Goal: Check status: Check status

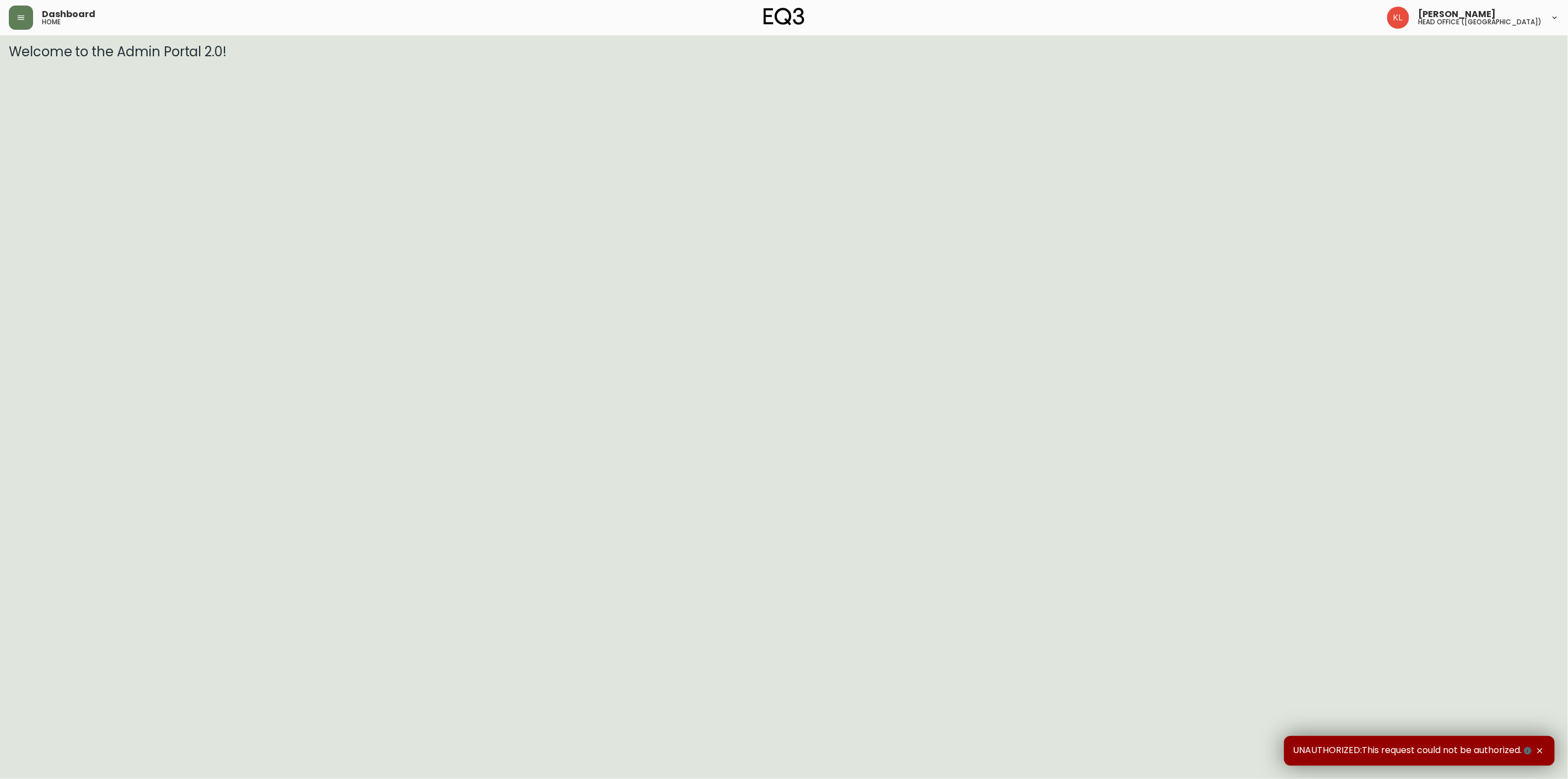
click at [37, 22] on div "Dashboard home" at bounding box center [266, 18] width 516 height 24
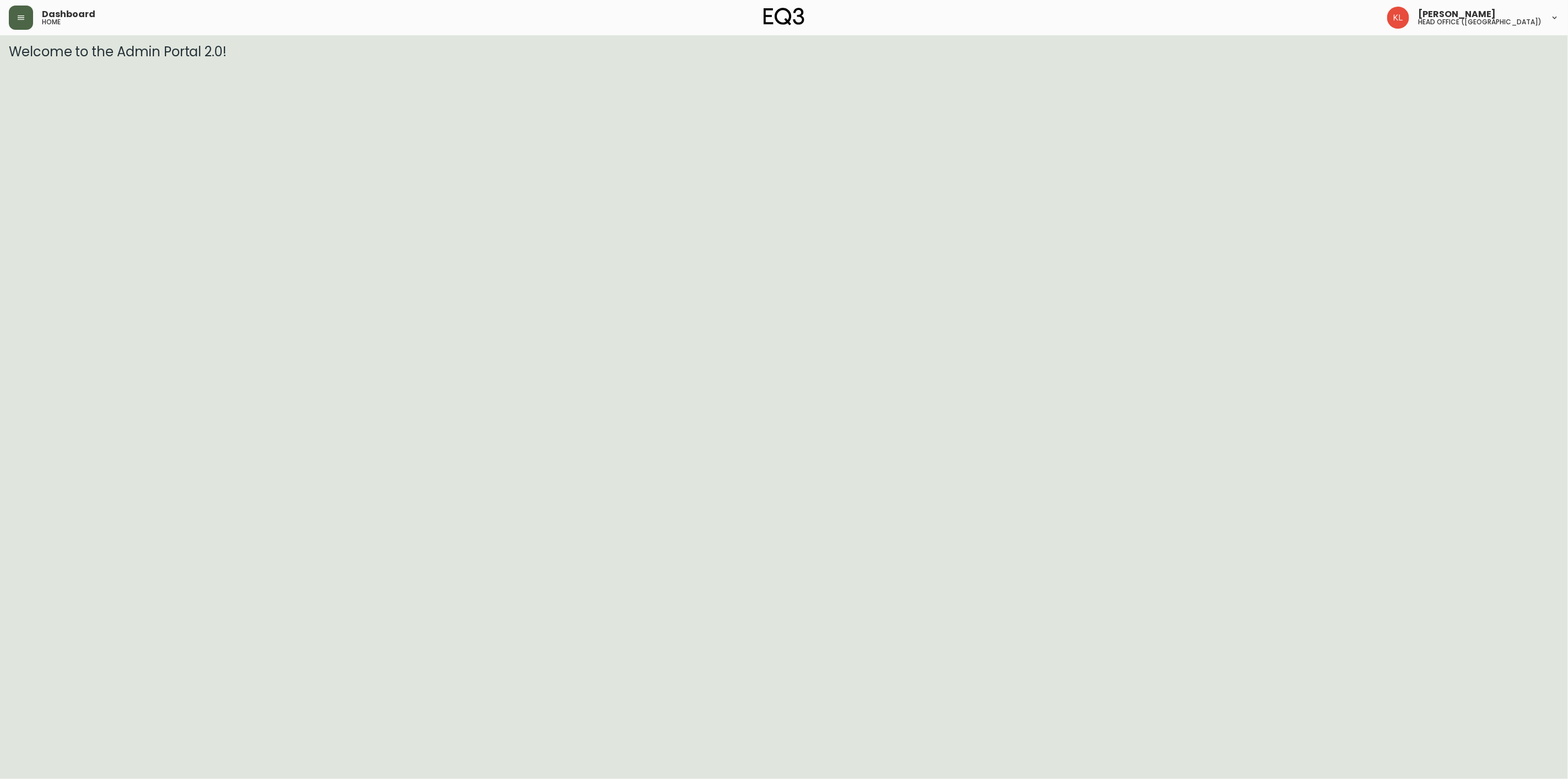
click at [19, 20] on icon "button" at bounding box center [21, 18] width 9 height 9
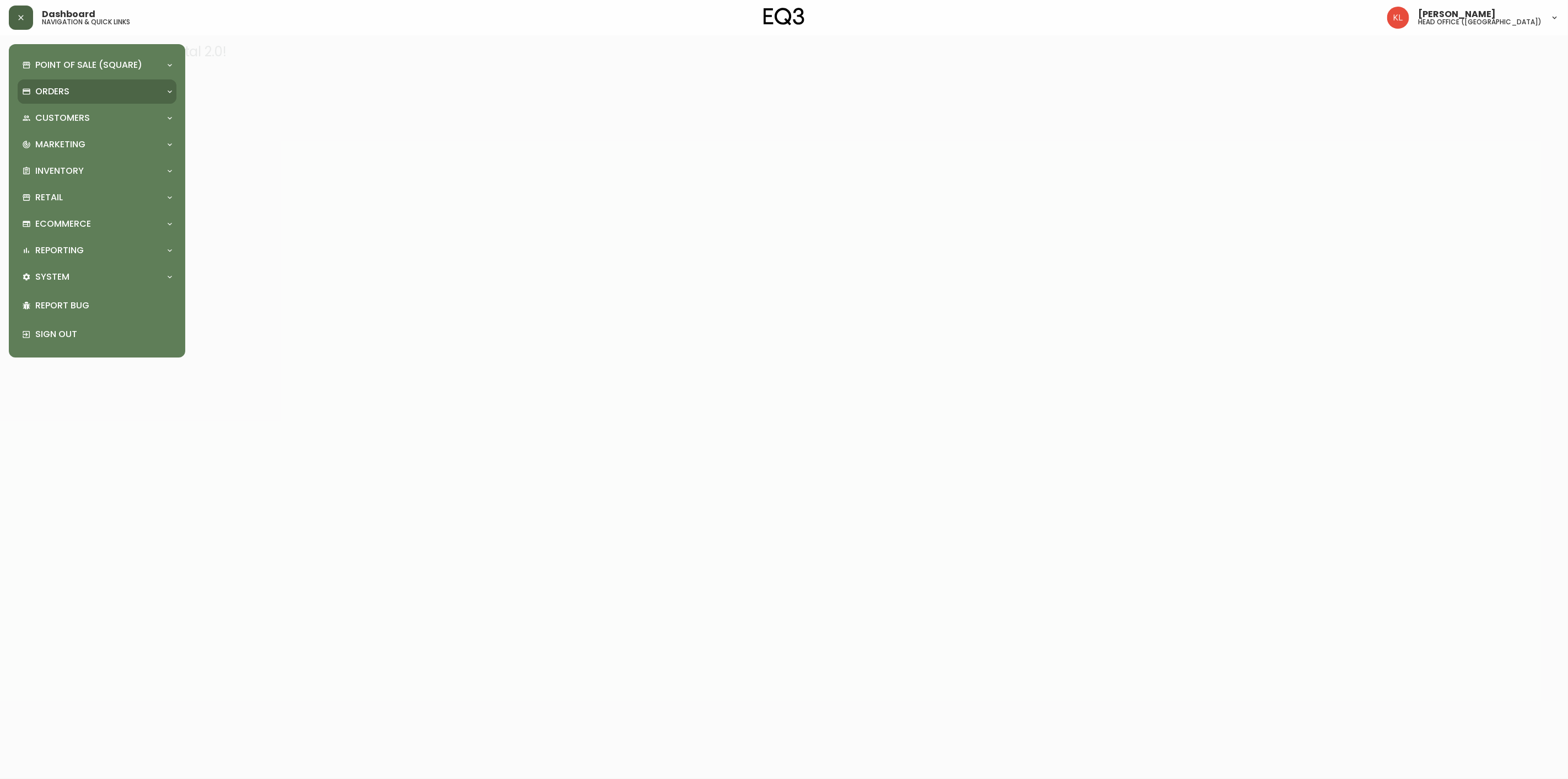
click at [57, 96] on p "Orders" at bounding box center [53, 92] width 34 height 12
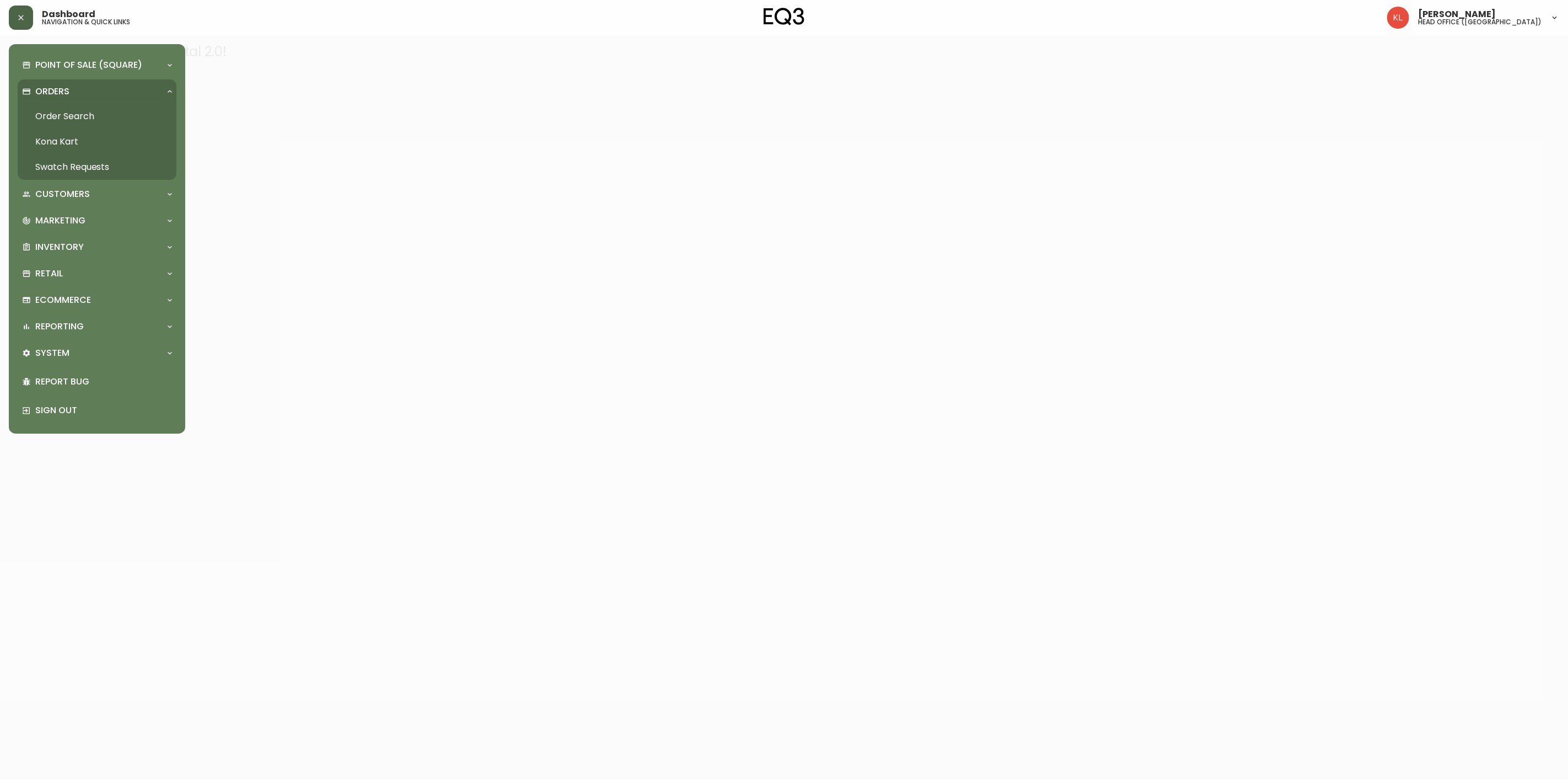
click at [66, 111] on link "Order Search" at bounding box center [97, 117] width 159 height 26
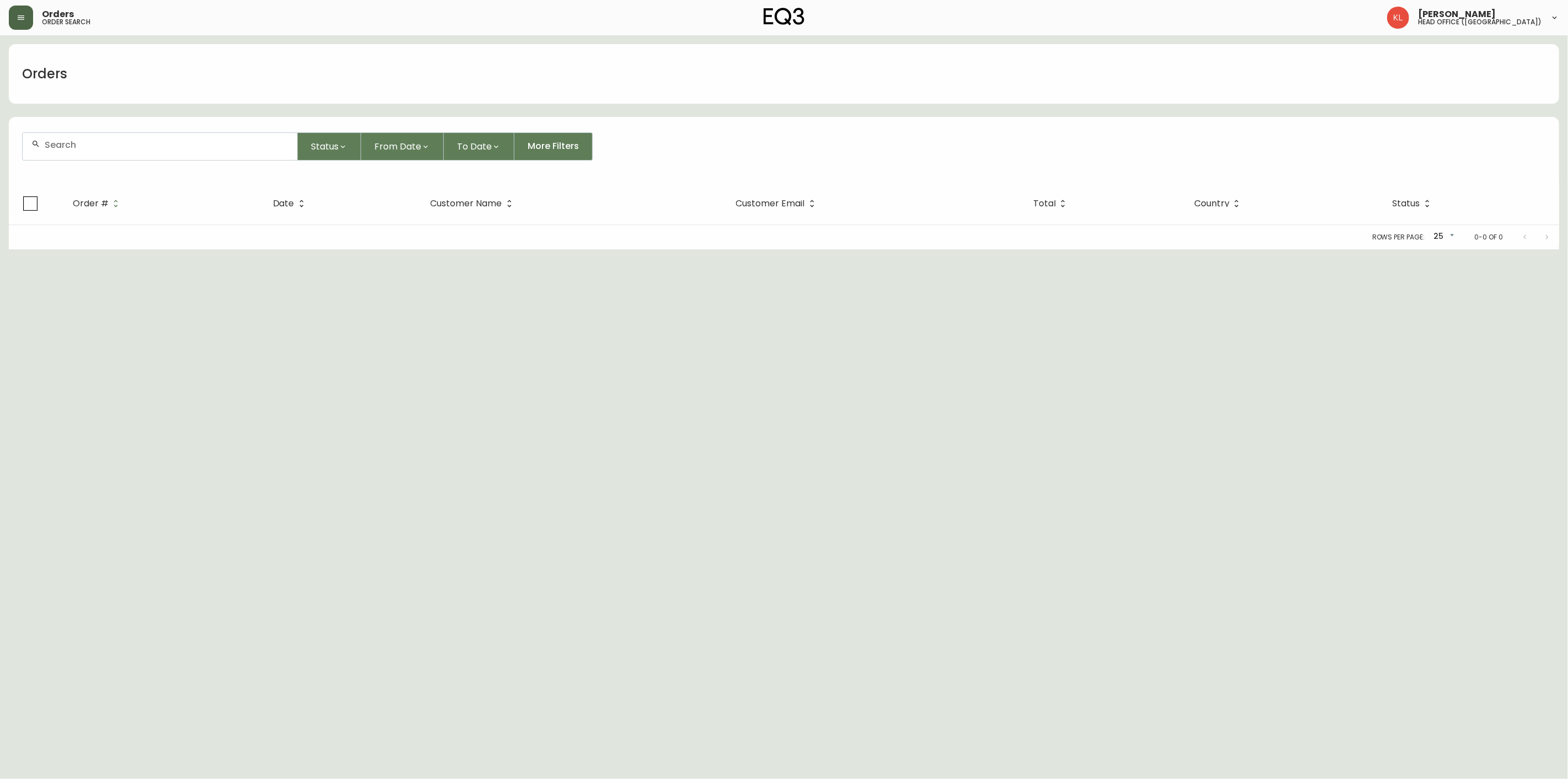
click at [103, 157] on div at bounding box center [159, 146] width 274 height 27
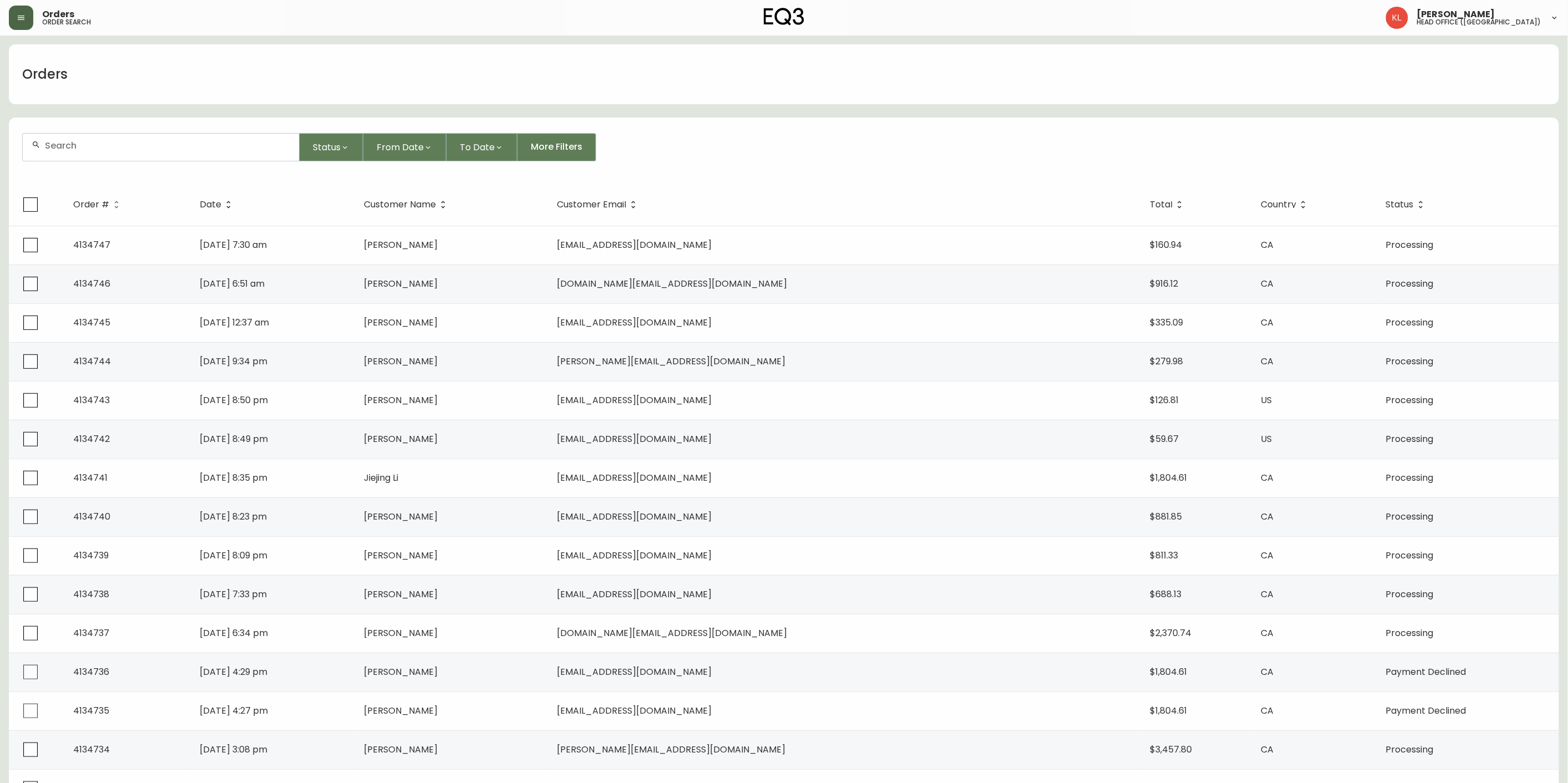
paste input "4134710"
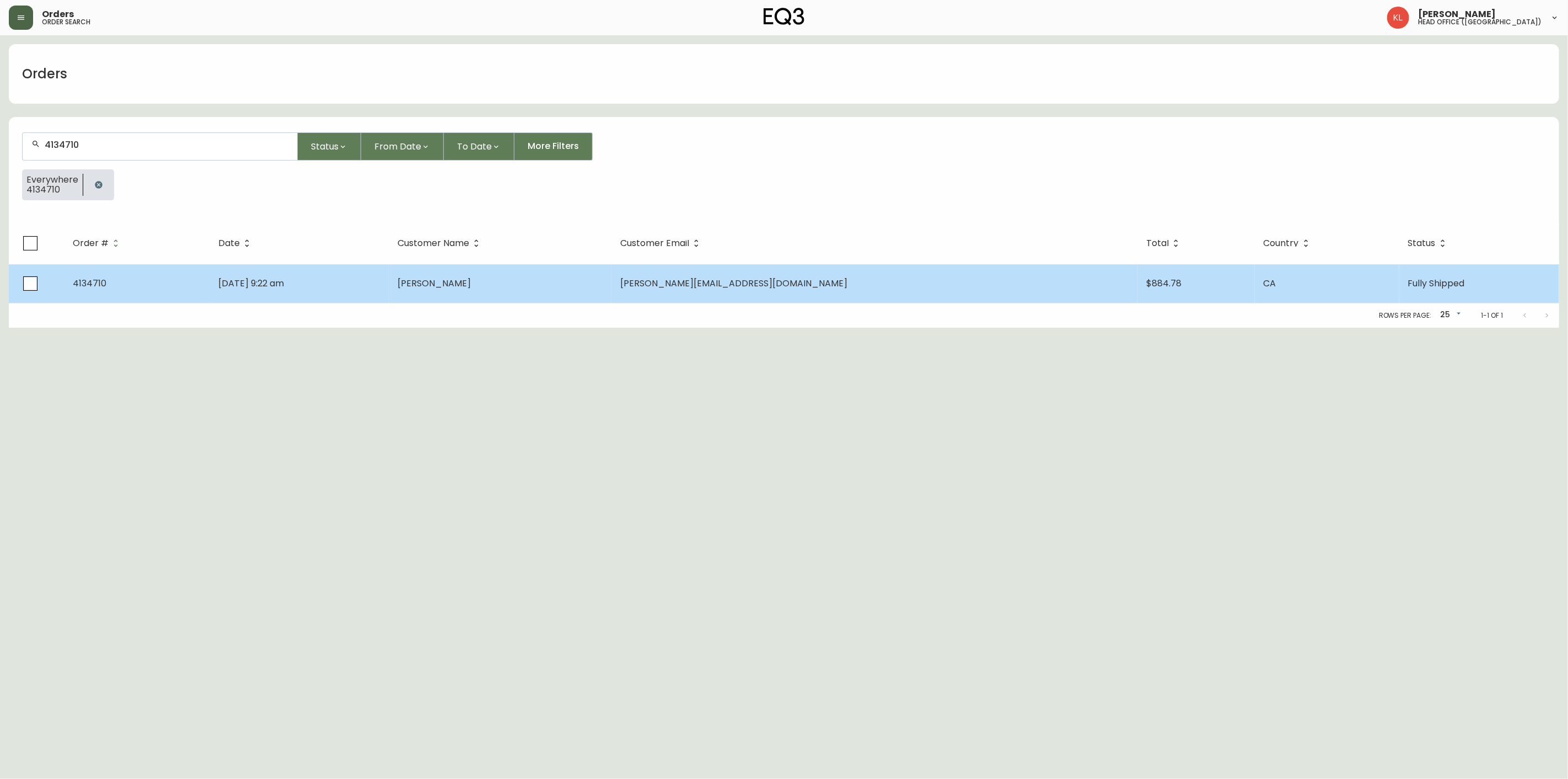
type input "4134710"
click at [265, 279] on span "[DATE] 9:22 am" at bounding box center [251, 283] width 65 height 13
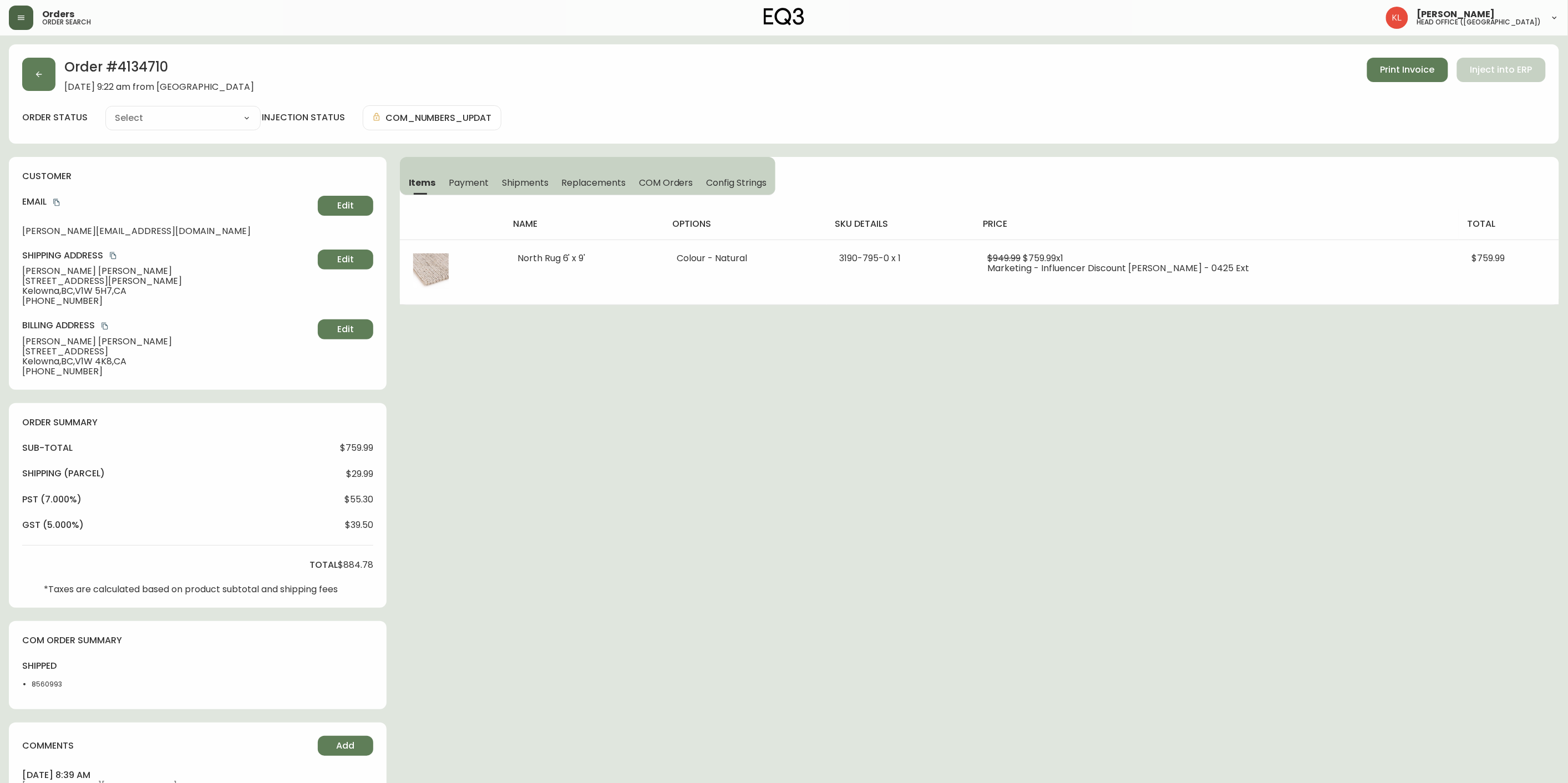
type input "Fully Shipped"
select select "FULLY_SHIPPED"
click at [481, 179] on span "Payment" at bounding box center [469, 183] width 40 height 12
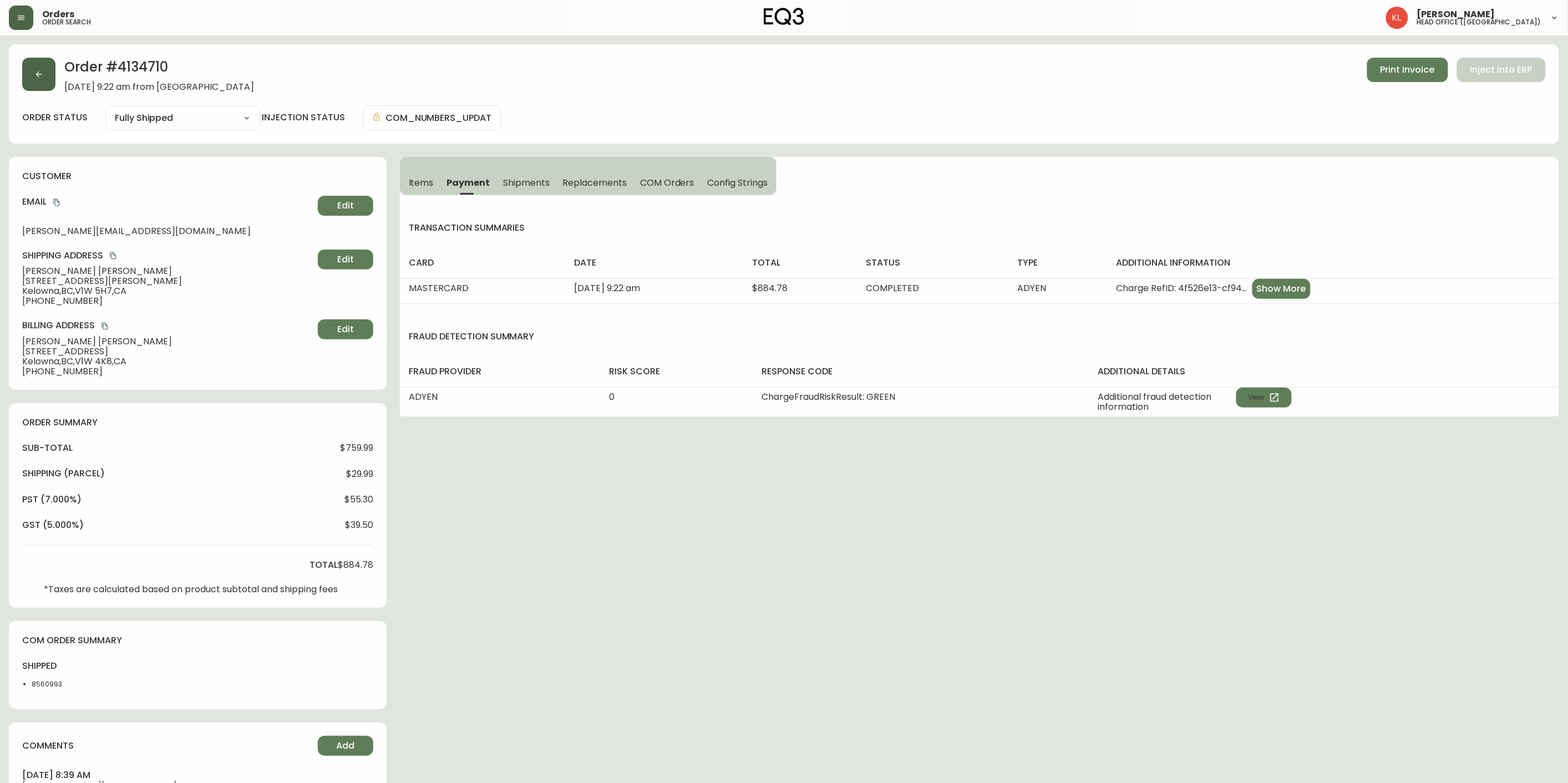
click at [39, 82] on button "button" at bounding box center [39, 74] width 33 height 33
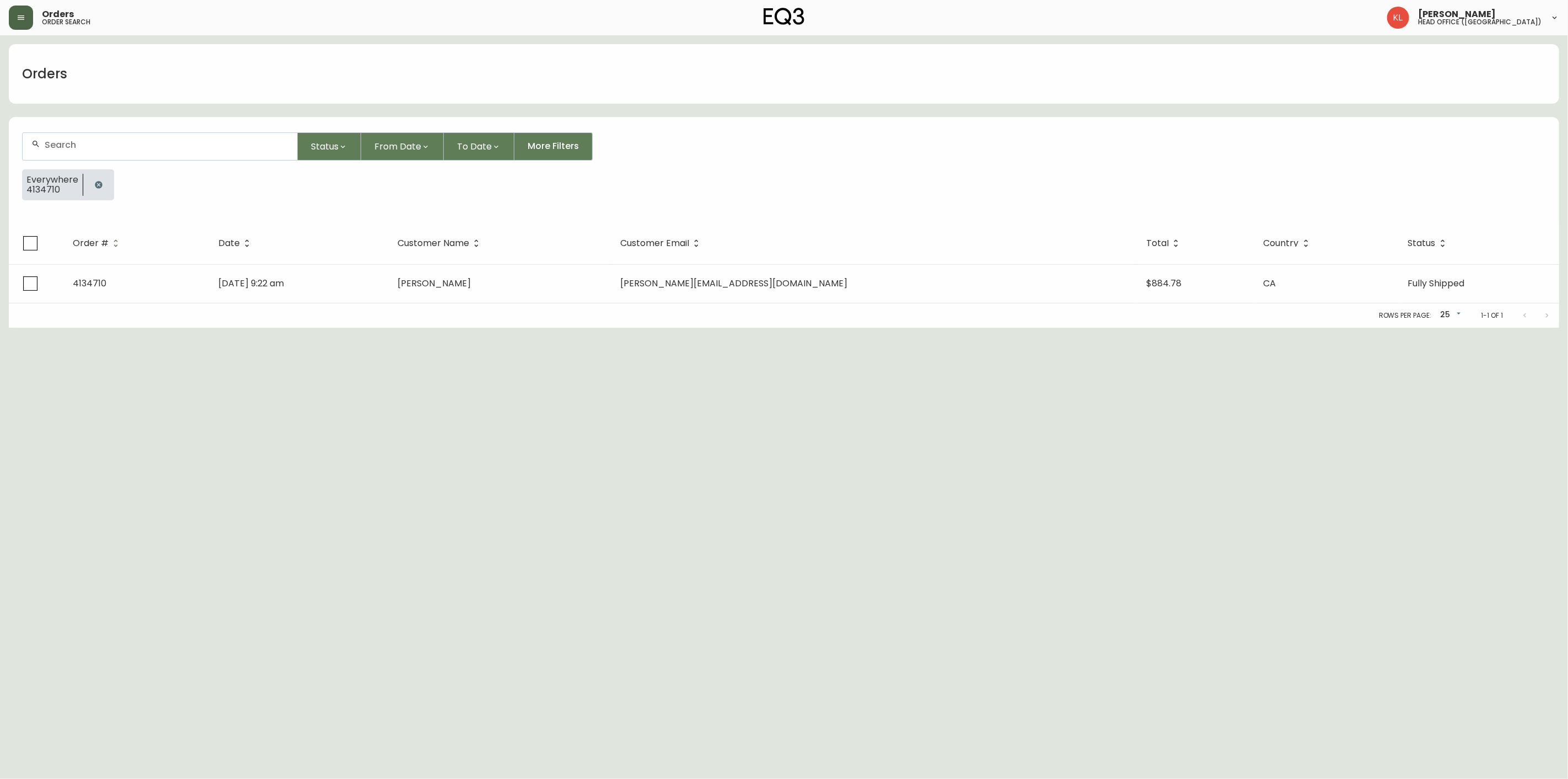
click at [97, 183] on icon "button" at bounding box center [98, 185] width 7 height 7
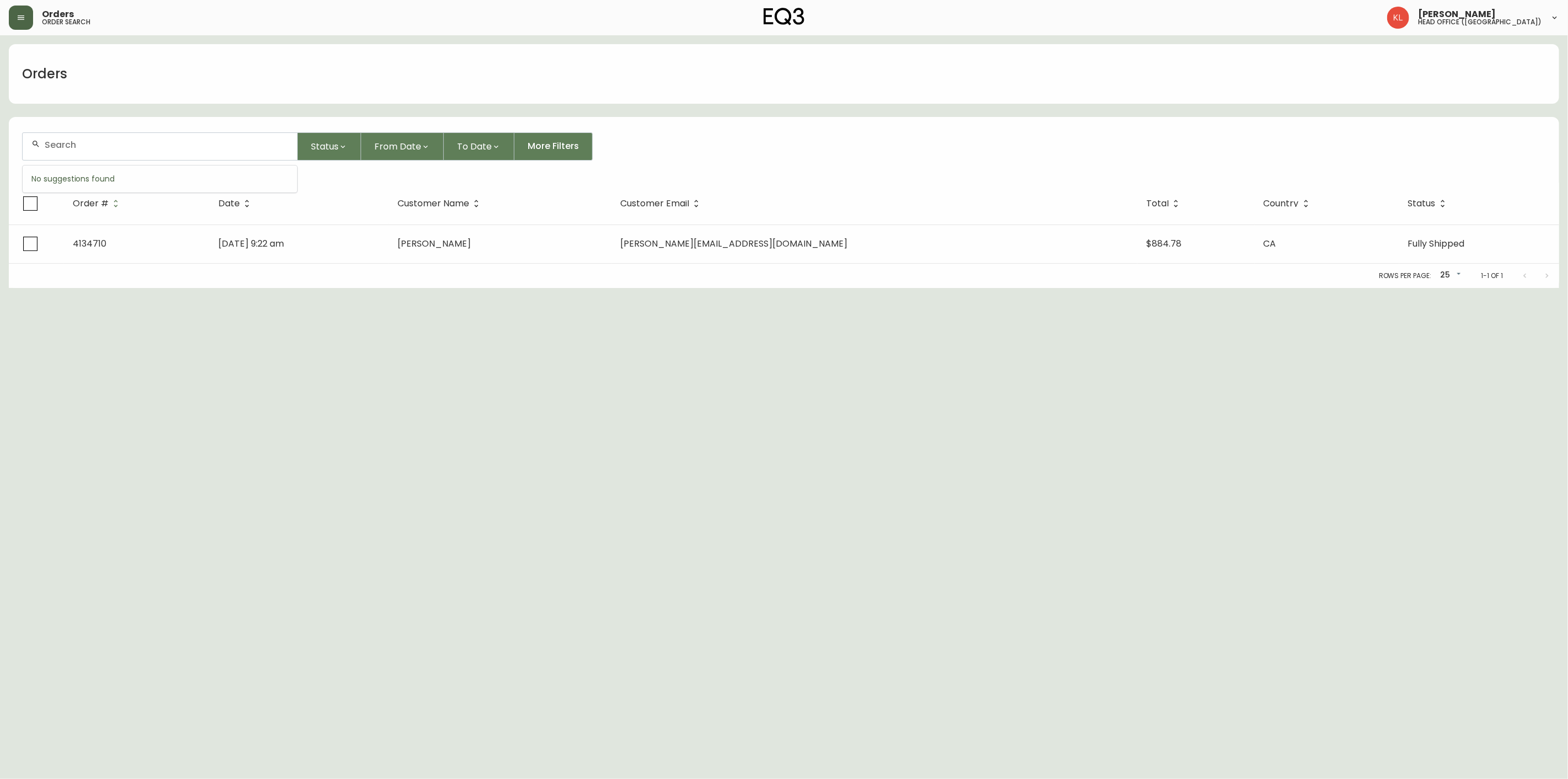
click at [118, 144] on input "text" at bounding box center [166, 144] width 244 height 10
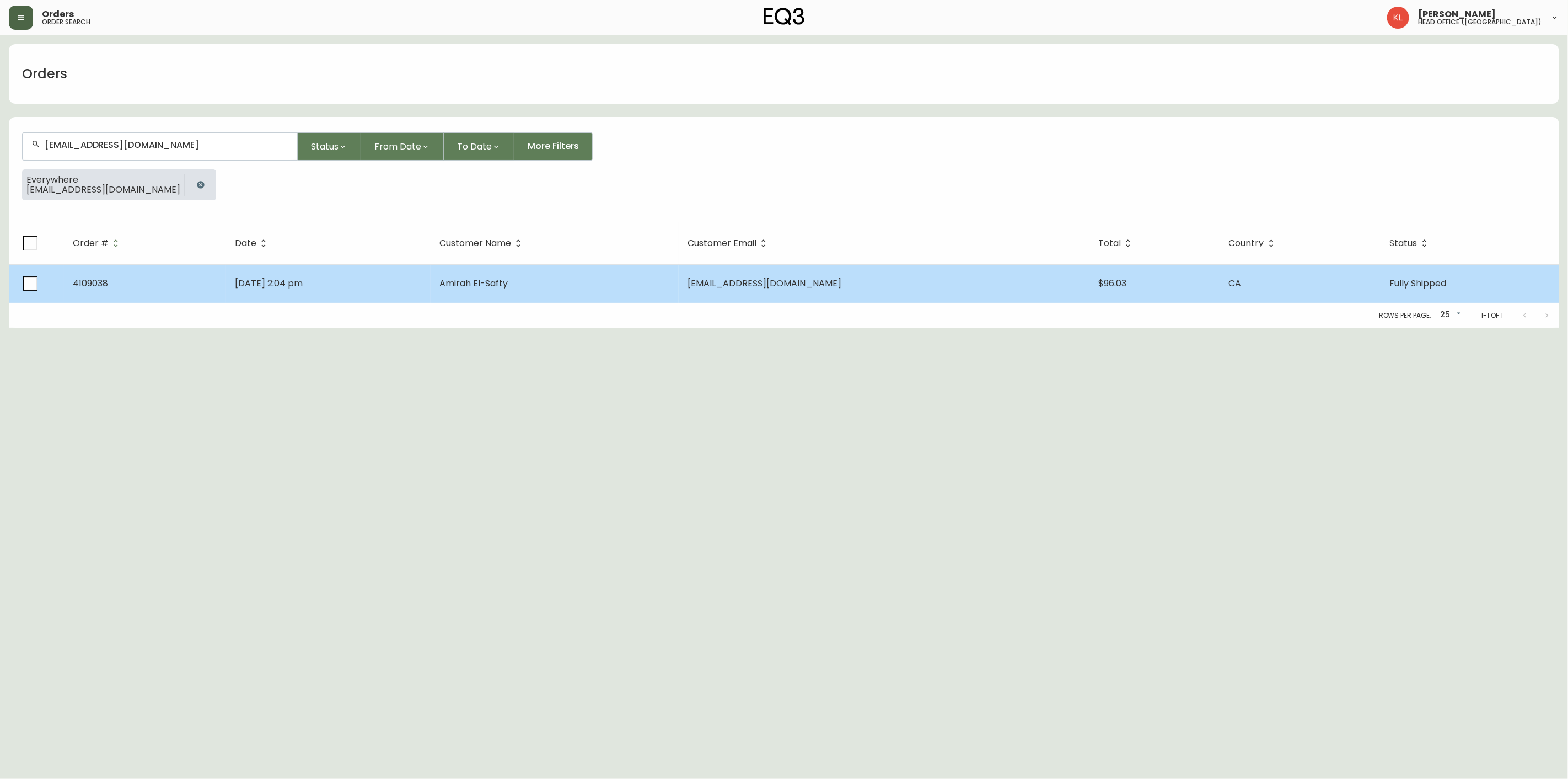
type input "[EMAIL_ADDRESS][DOMAIN_NAME]"
click at [431, 286] on td "[DATE] 2:04 pm" at bounding box center [328, 283] width 205 height 39
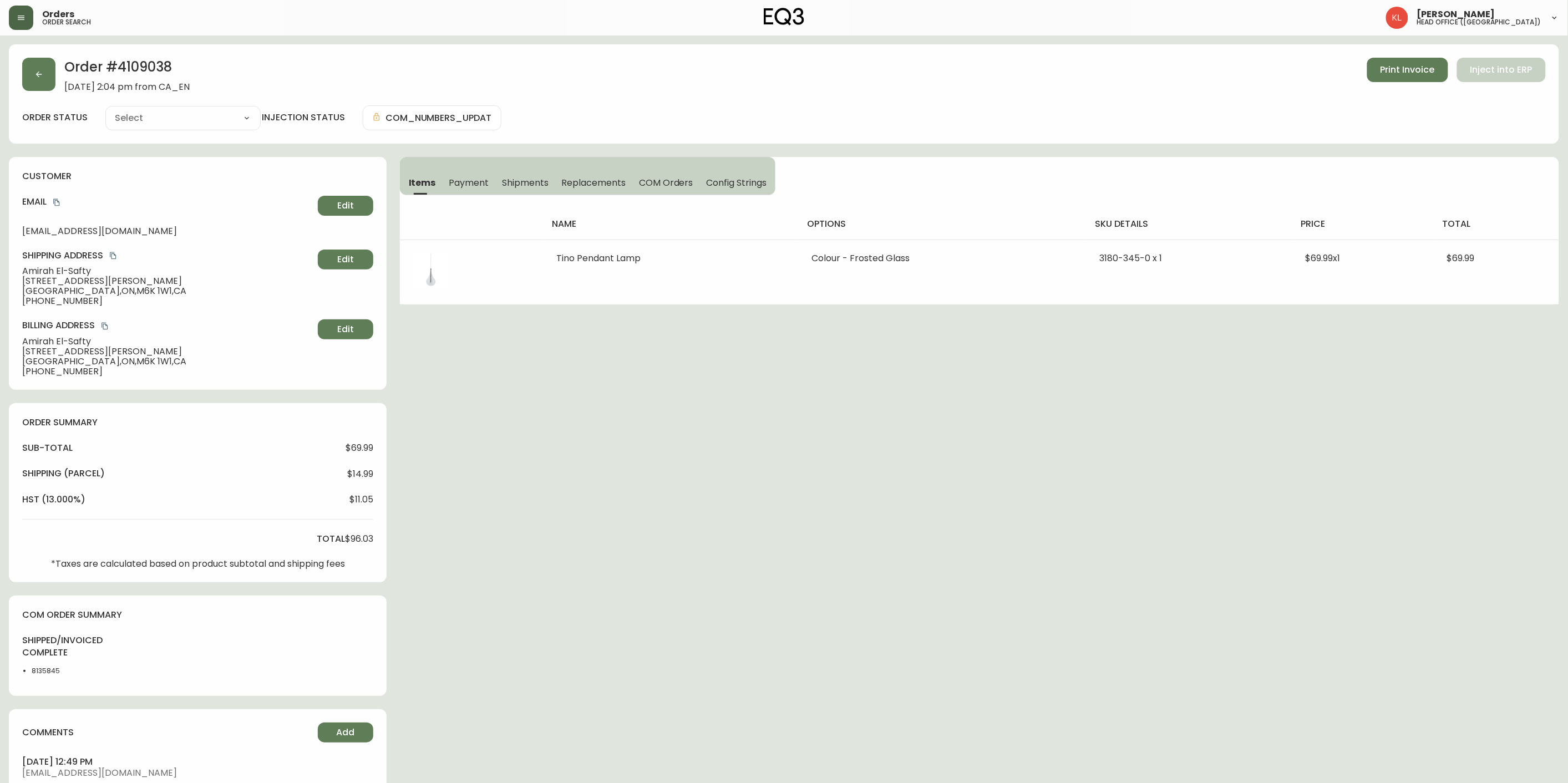
type input "Fully Shipped"
select select "FULLY_SHIPPED"
click at [55, 79] on div "Order # 4109038 [DATE] 2:04 pm from CA_EN Print Invoice Inject into ERP" at bounding box center [784, 75] width 1523 height 34
click at [45, 80] on button "button" at bounding box center [39, 74] width 33 height 33
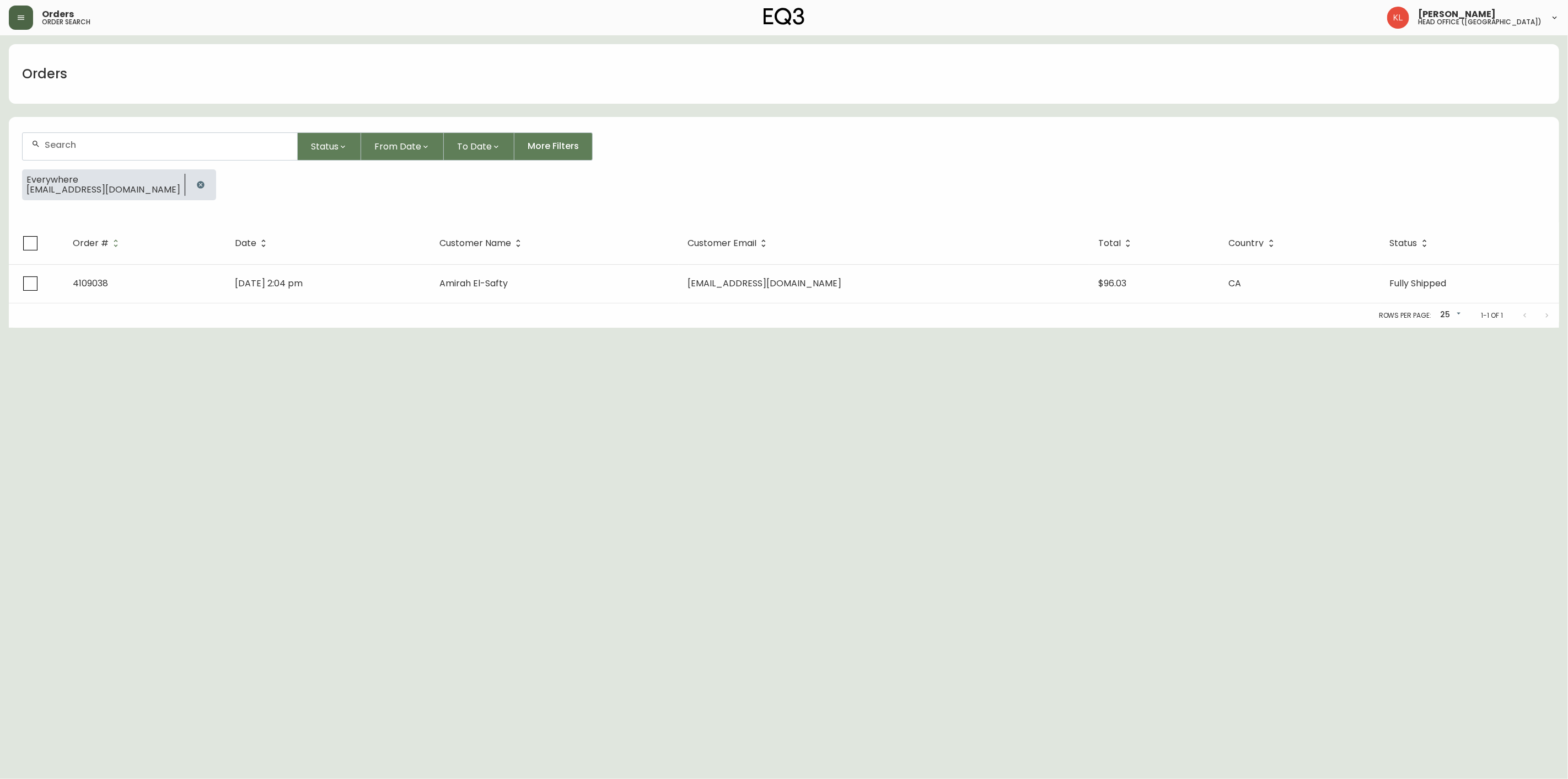
click at [189, 177] on button "button" at bounding box center [200, 185] width 22 height 22
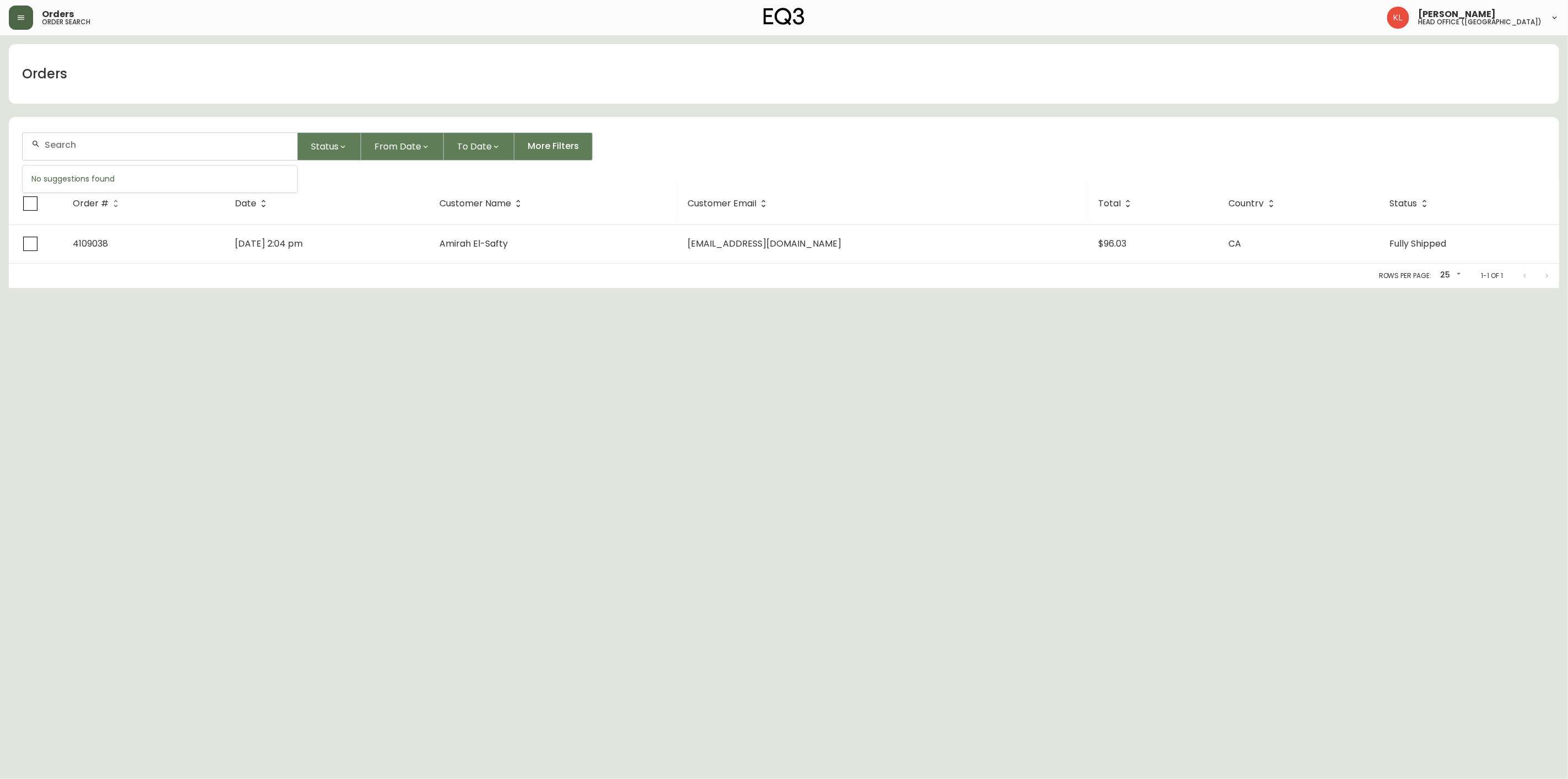
click at [138, 141] on input "text" at bounding box center [166, 144] width 244 height 10
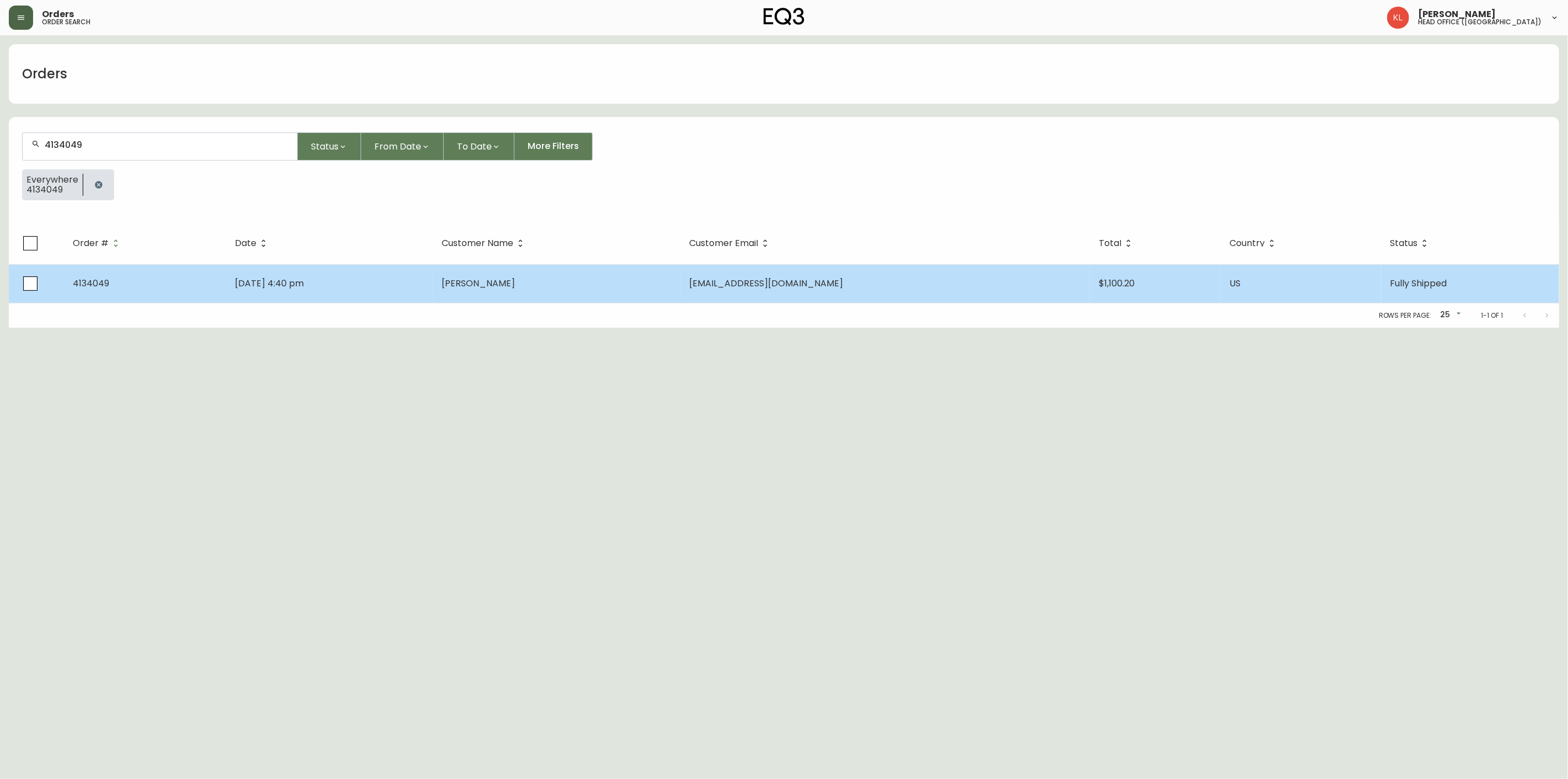
type input "4134049"
click at [354, 278] on td "[DATE] 4:40 pm" at bounding box center [329, 283] width 207 height 39
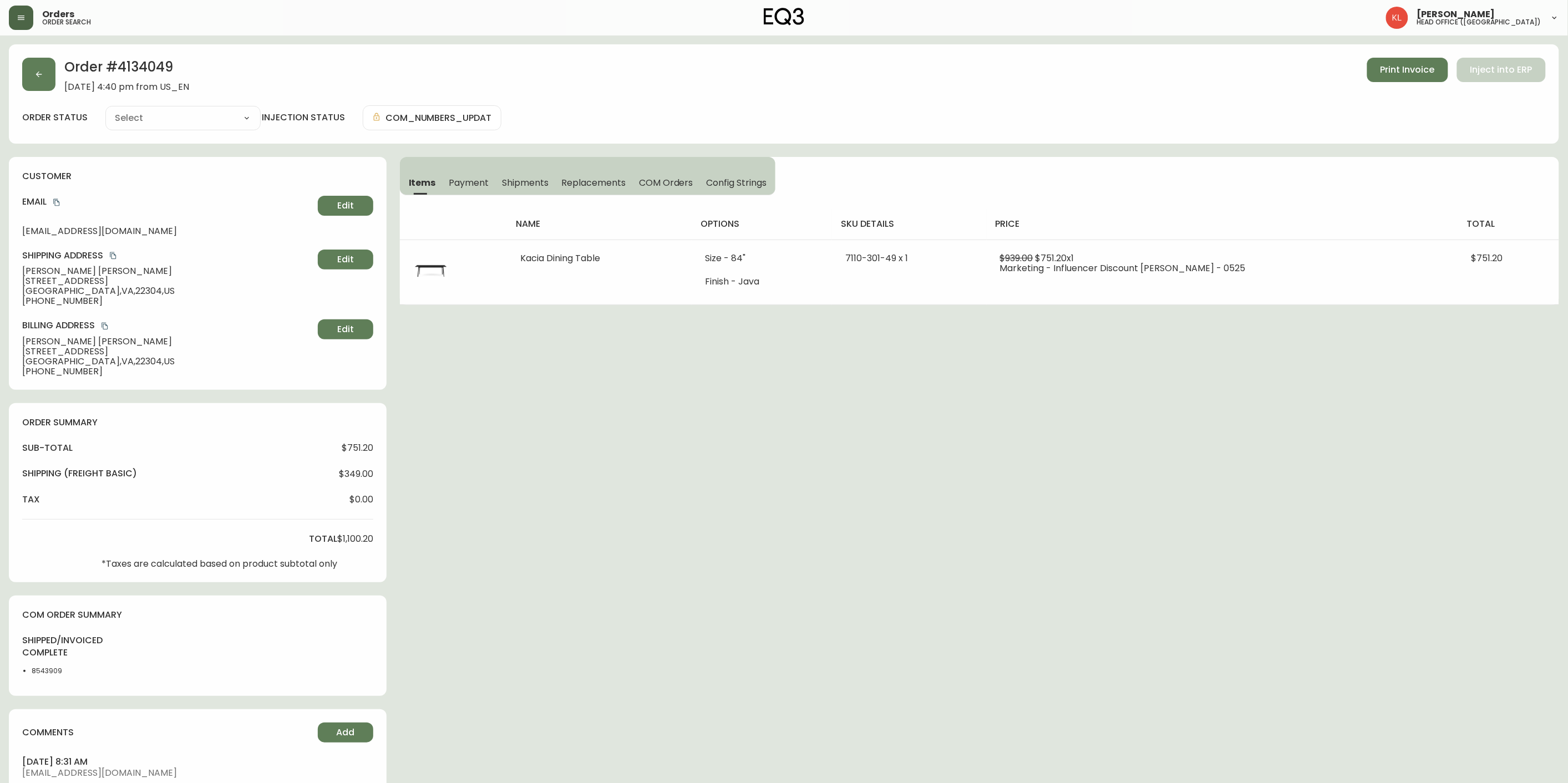
type input "Fully Shipped"
select select "FULLY_SHIPPED"
click at [42, 84] on button "button" at bounding box center [39, 74] width 33 height 33
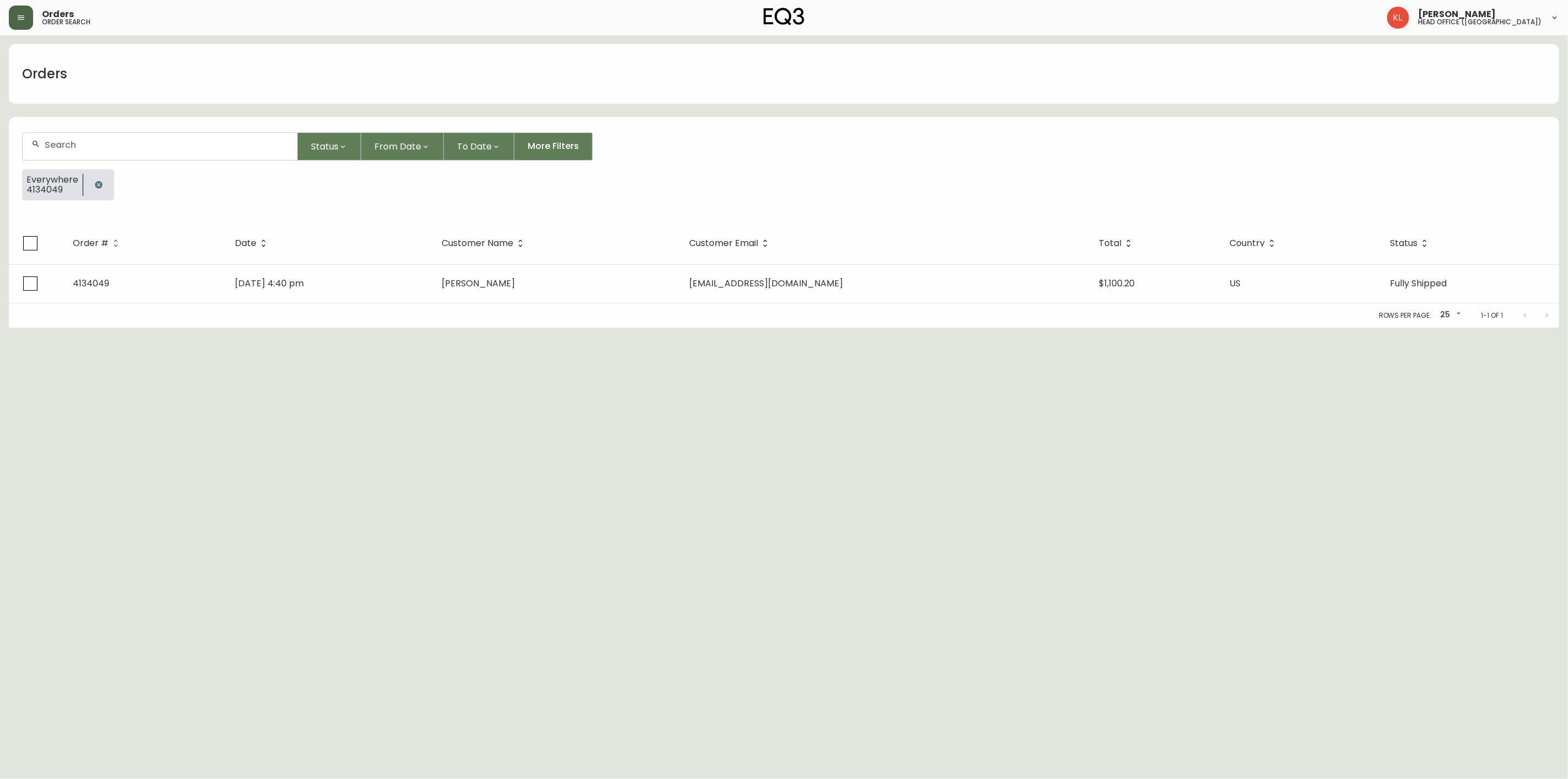
click at [105, 188] on button "button" at bounding box center [98, 185] width 22 height 22
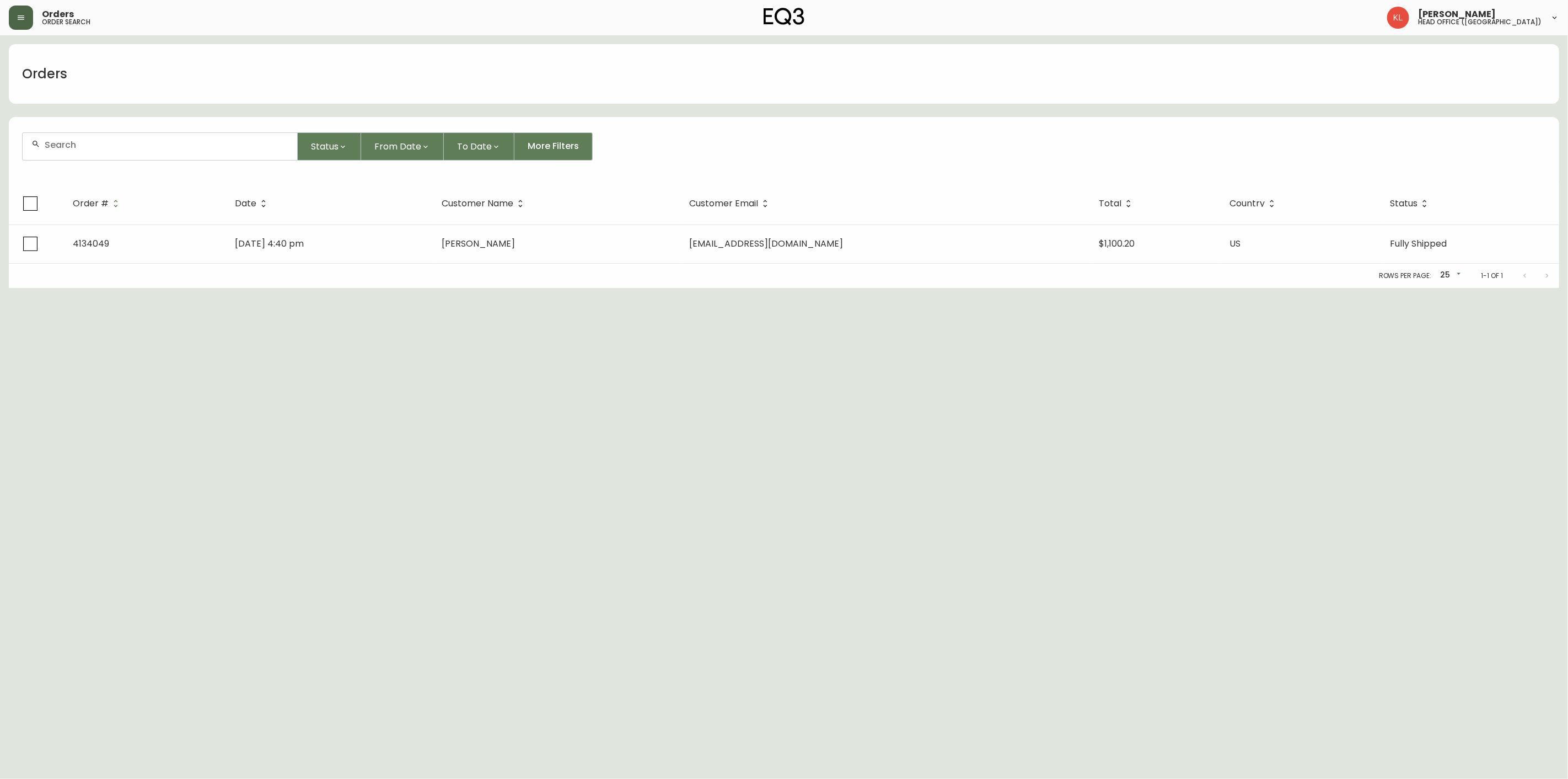
click at [110, 144] on input "text" at bounding box center [166, 144] width 244 height 10
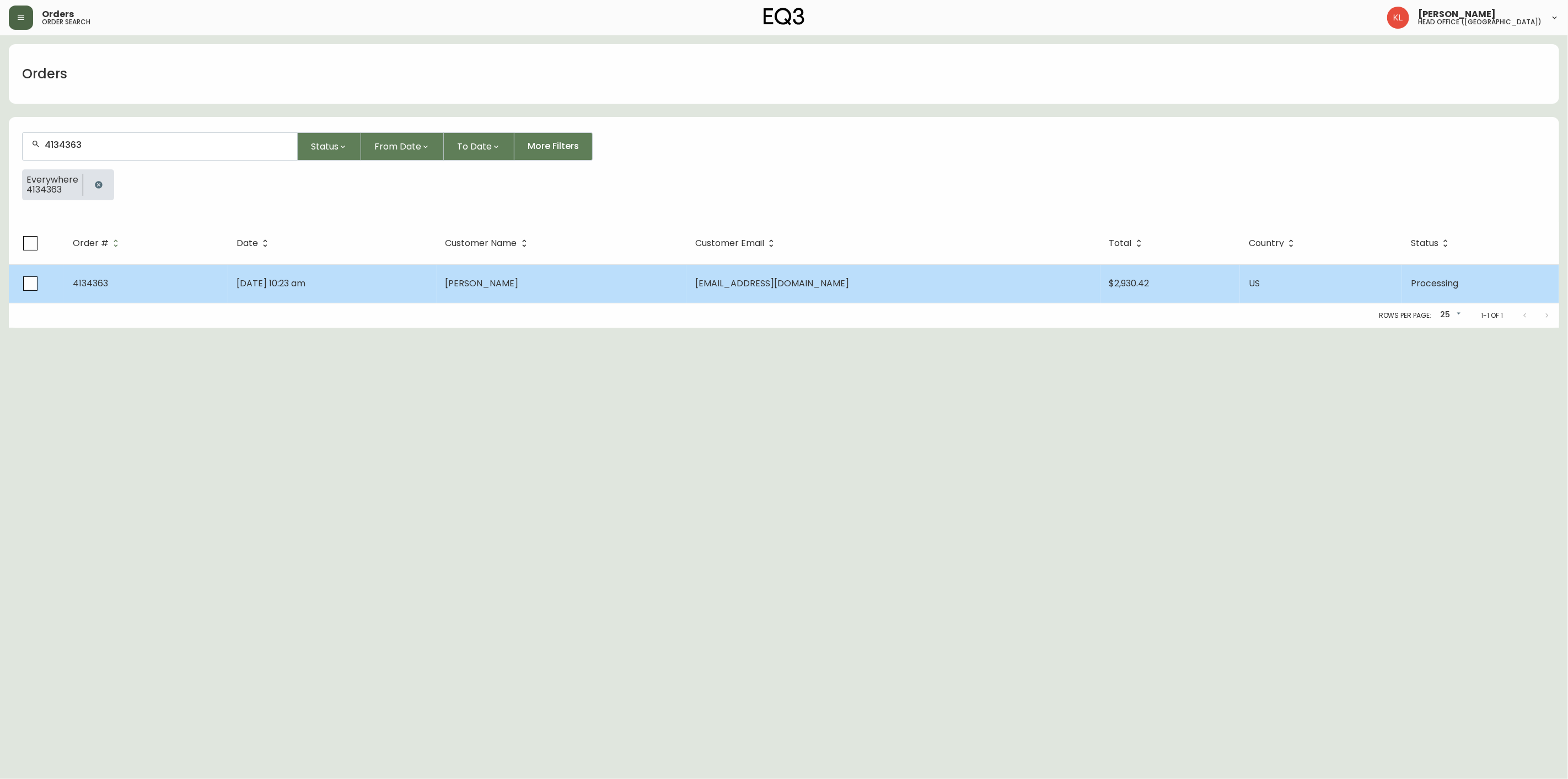
type input "4134363"
click at [346, 271] on td "[DATE] 10:23 am" at bounding box center [332, 283] width 209 height 39
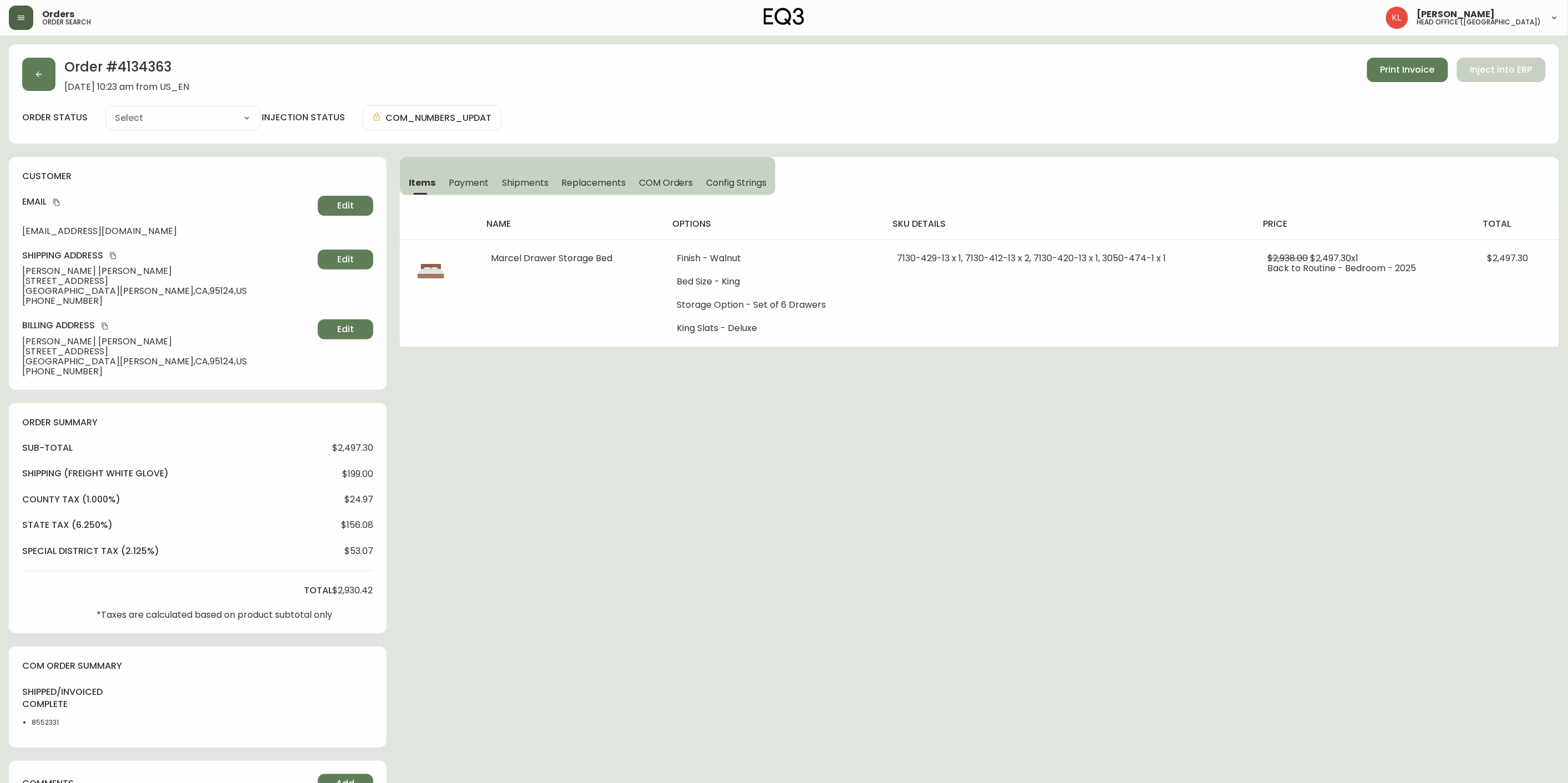
type input "Processing"
select select "PROCESSING"
click at [39, 68] on button "button" at bounding box center [39, 74] width 33 height 33
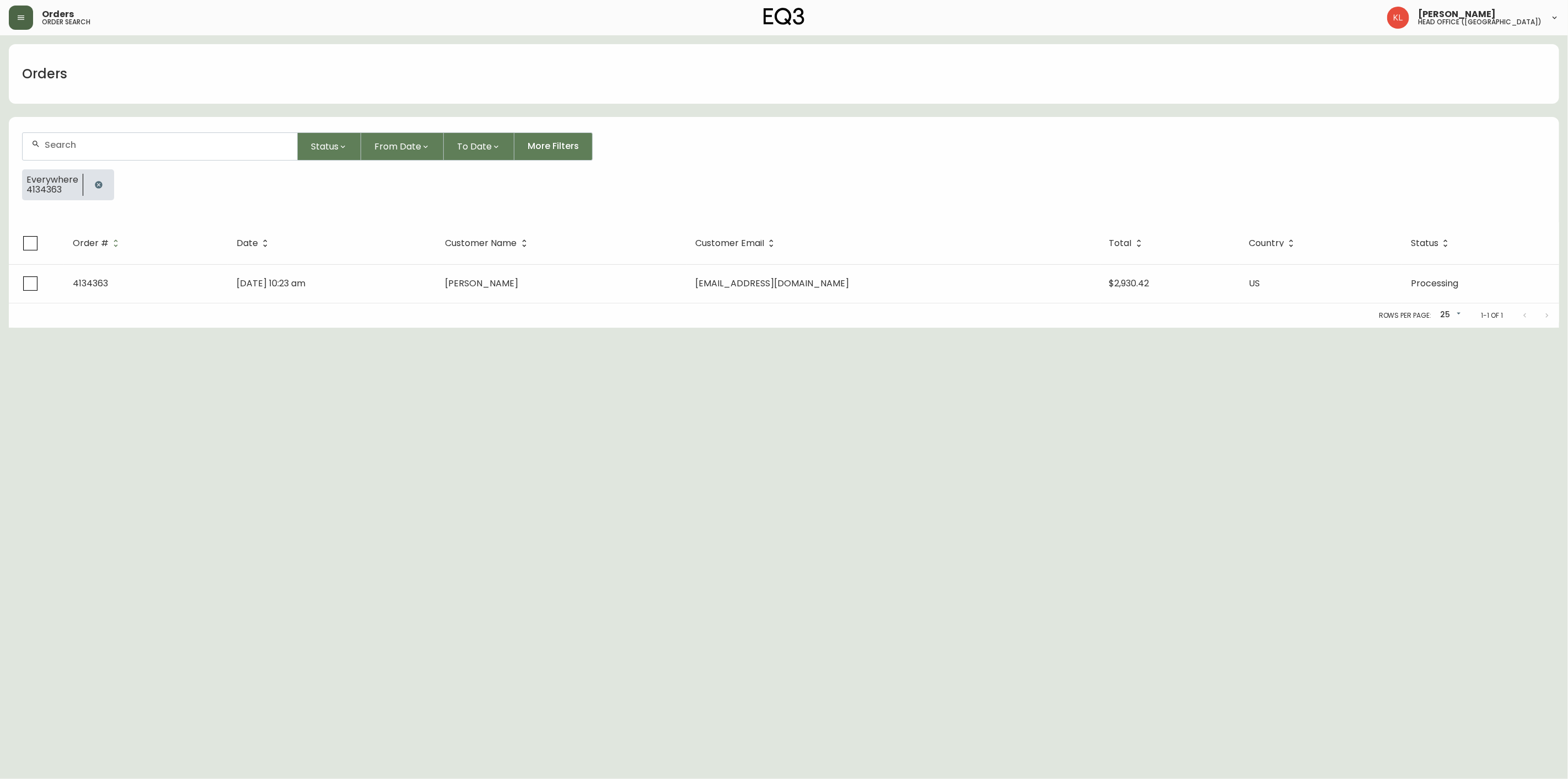
click at [99, 183] on icon "button" at bounding box center [98, 185] width 7 height 7
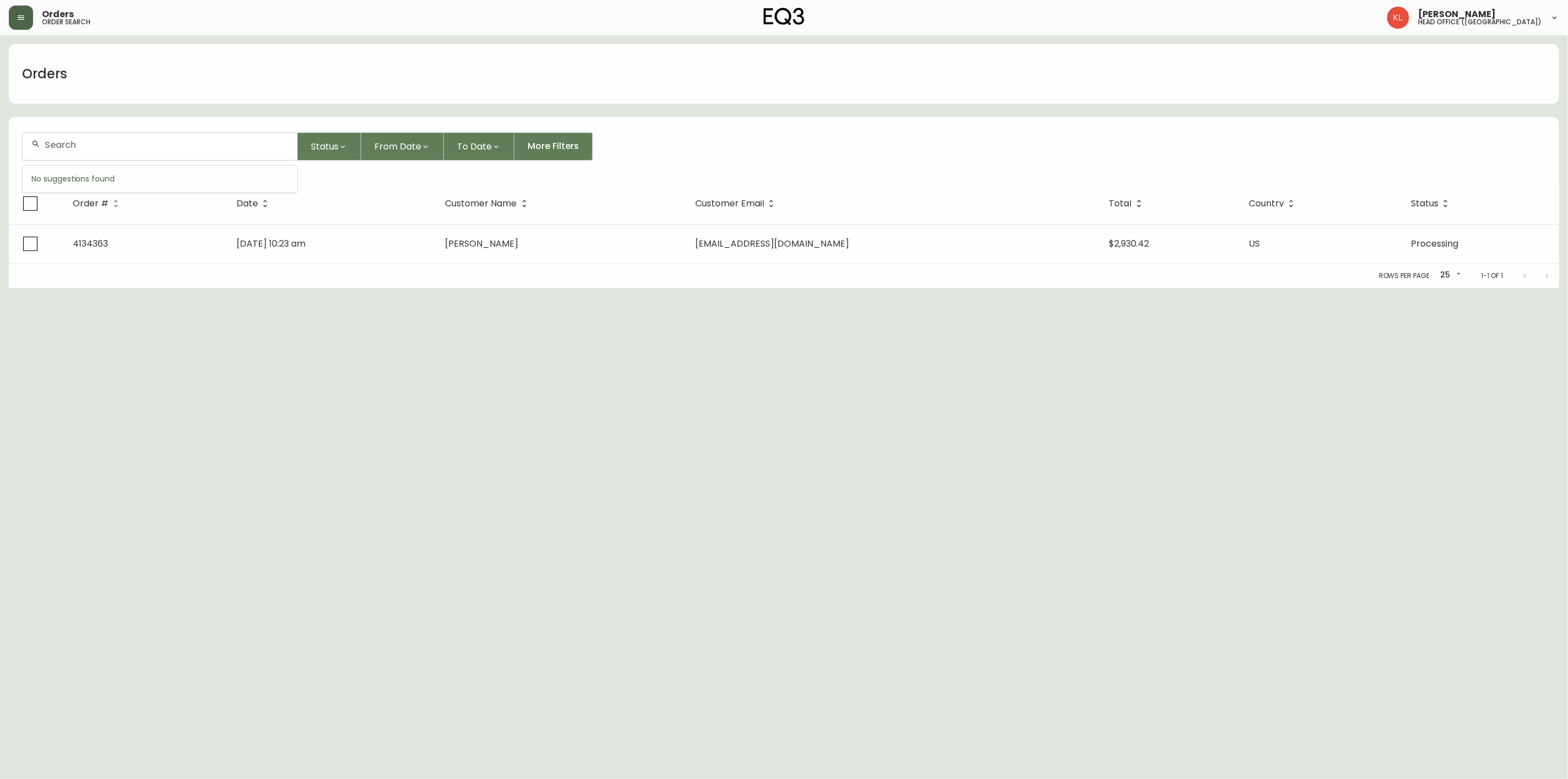
click at [104, 142] on input "text" at bounding box center [166, 144] width 244 height 10
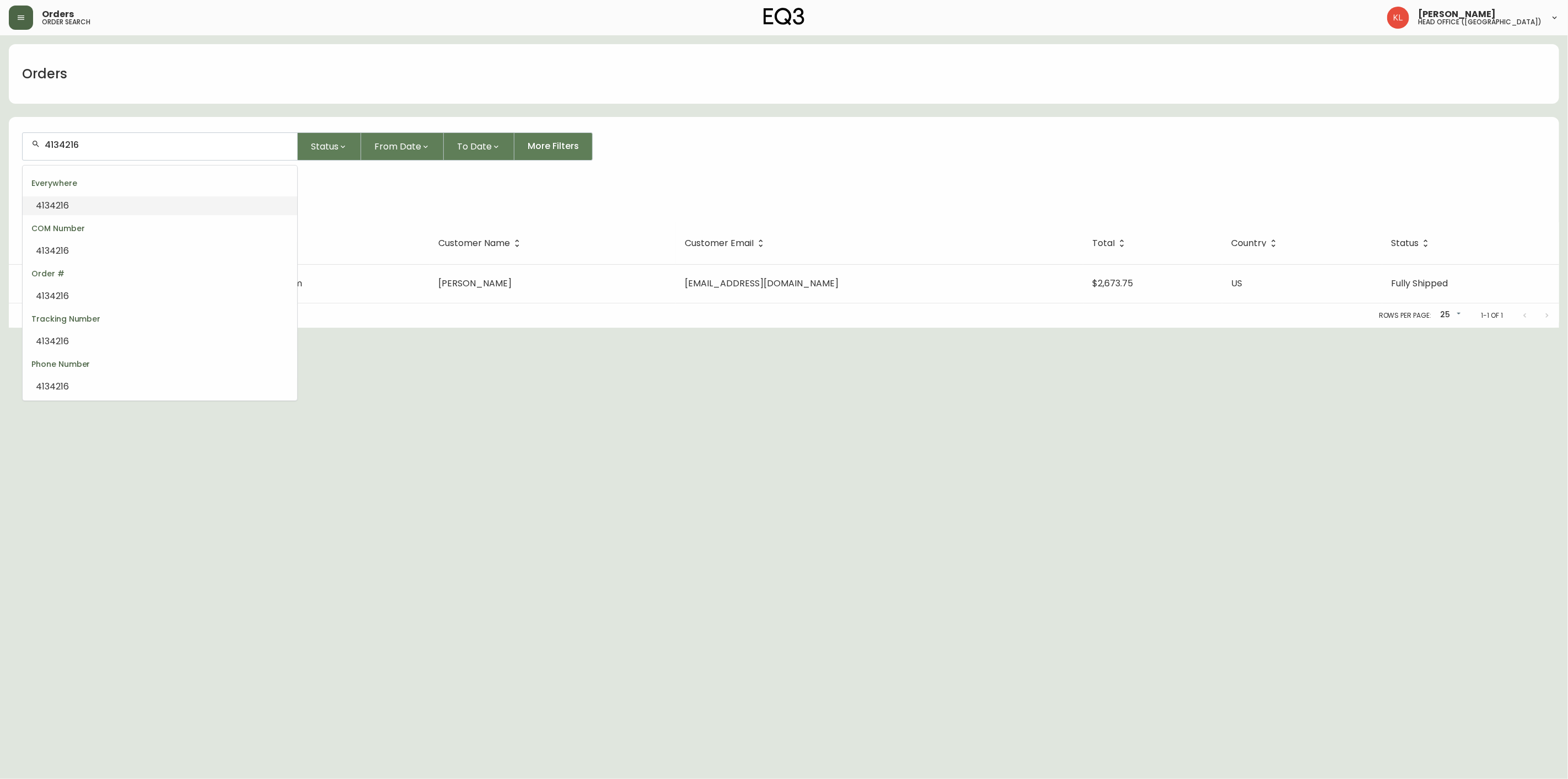
drag, startPoint x: 131, startPoint y: 144, endPoint x: -65, endPoint y: 189, distance: 201.1
click at [0, 189] on html "Orders order search [PERSON_NAME] head office ([GEOGRAPHIC_DATA]) Orders 413421…" at bounding box center [784, 164] width 1568 height 328
paste input "3359"
type input "4133359"
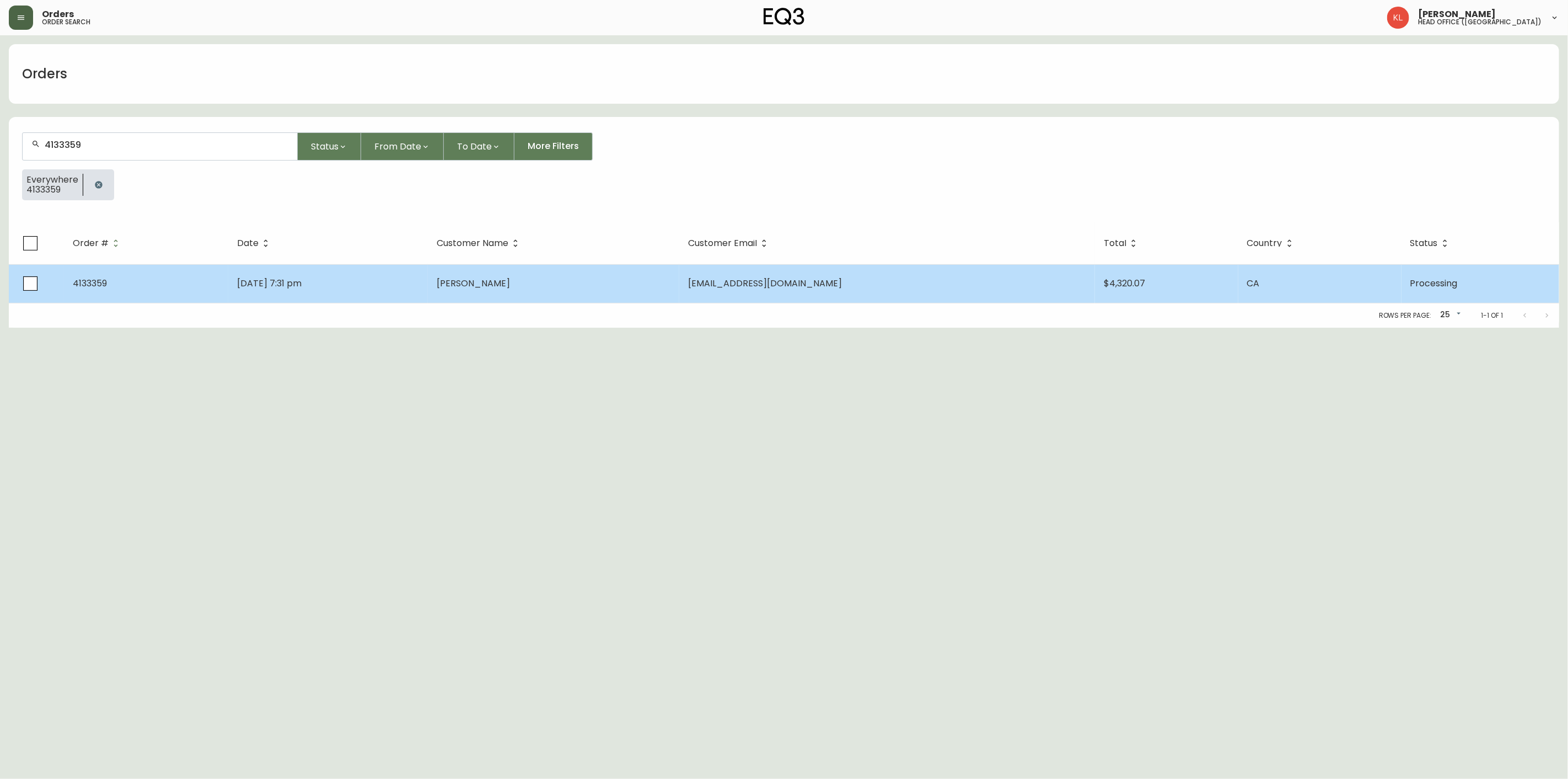
type input "4133359"
click at [358, 279] on td "[DATE] 7:31 pm" at bounding box center [328, 283] width 199 height 39
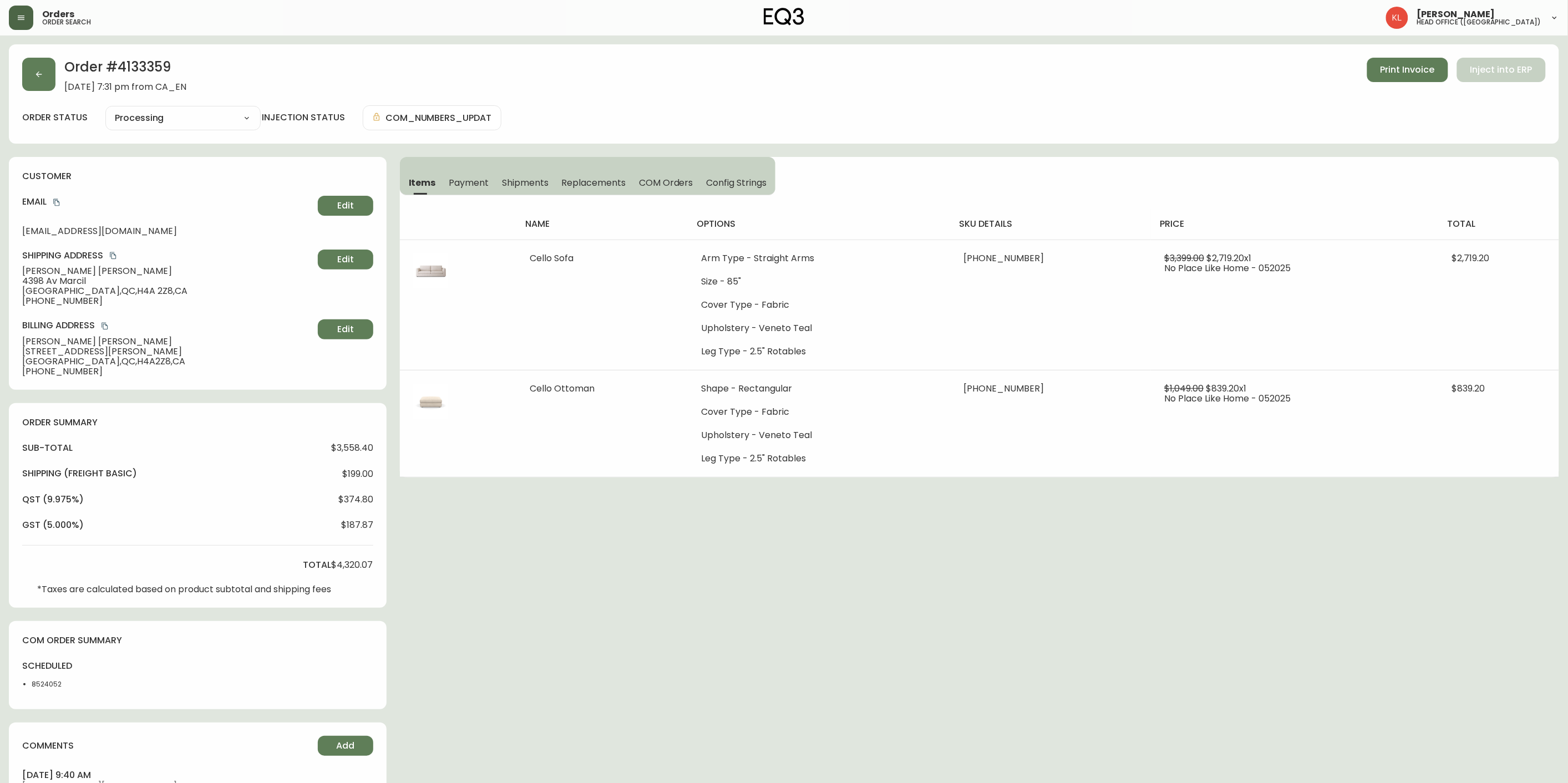
type input "Processing"
select select "PROCESSING"
click at [505, 184] on span "Shipments" at bounding box center [526, 183] width 47 height 12
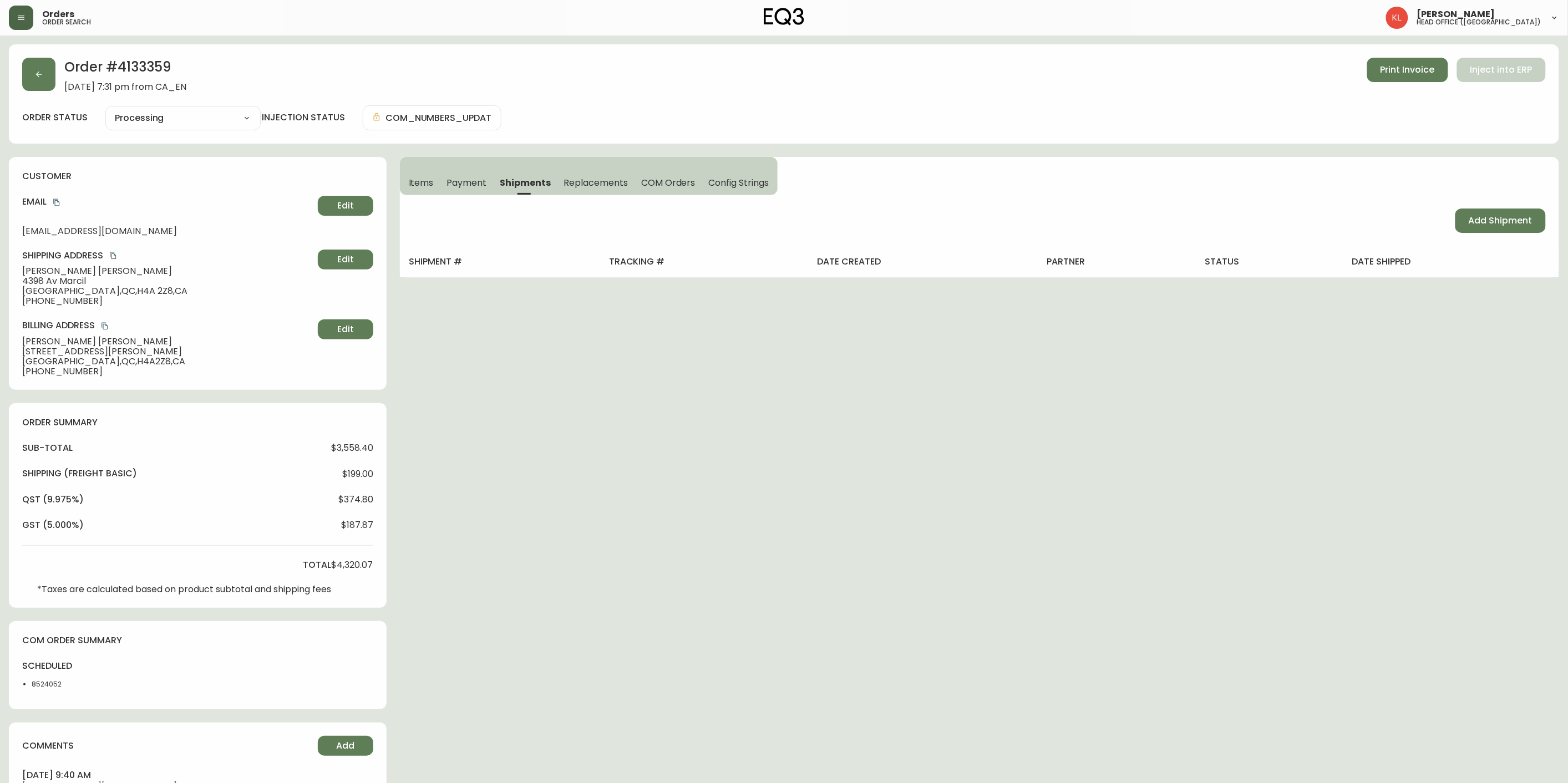
click at [469, 179] on span "Payment" at bounding box center [467, 183] width 40 height 12
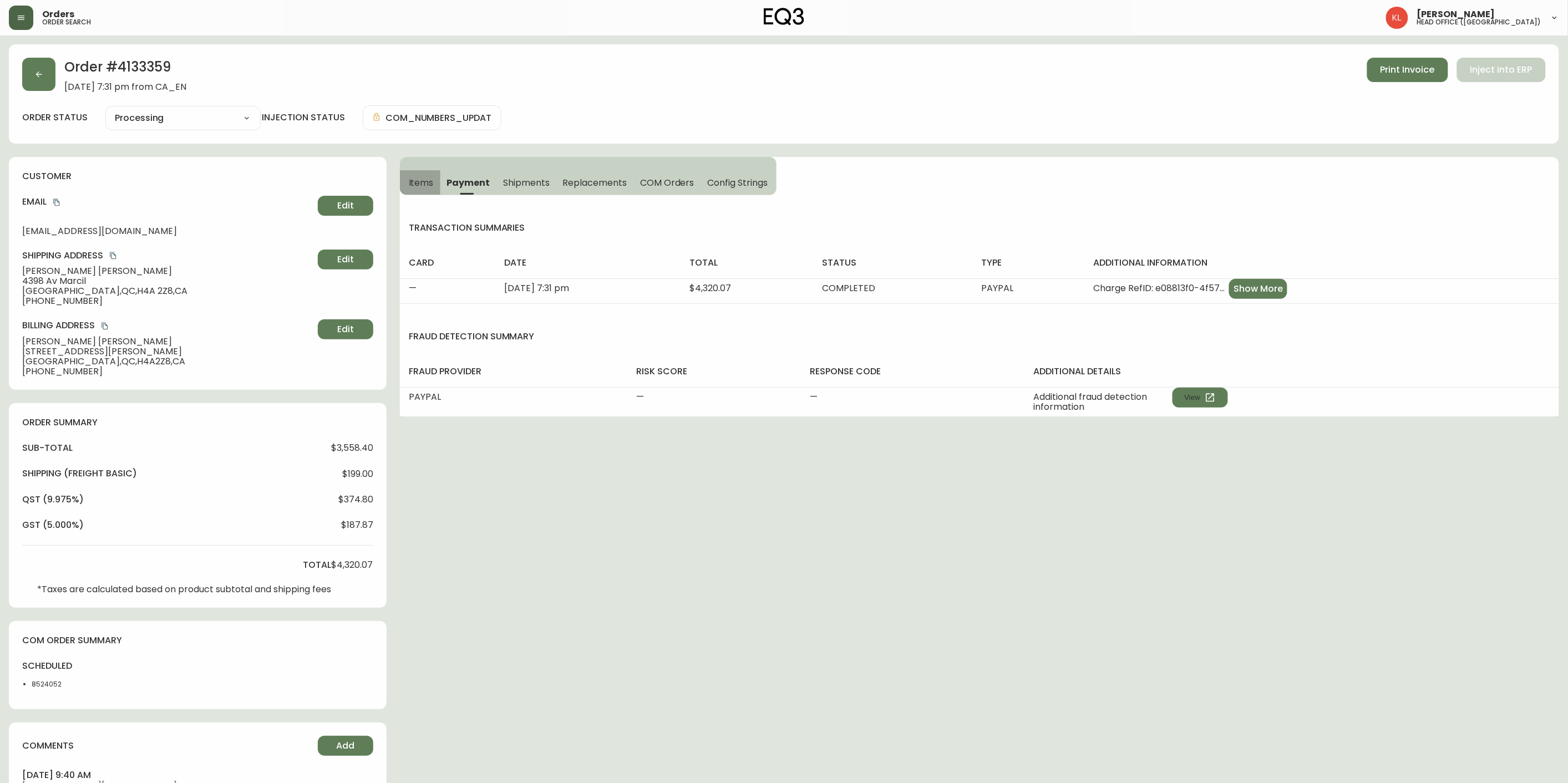
click at [428, 181] on span "Items" at bounding box center [421, 183] width 25 height 12
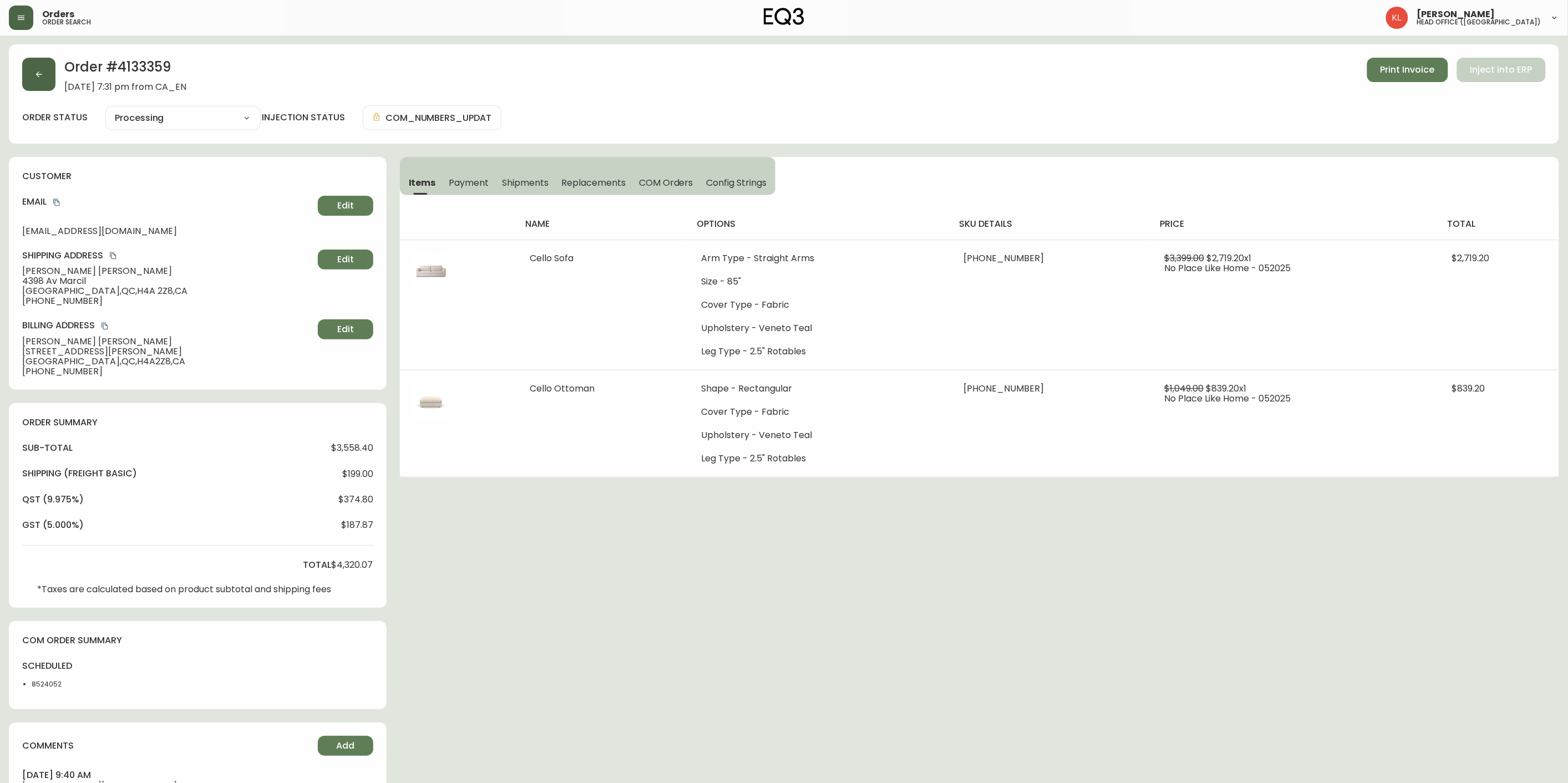
click at [45, 69] on button "button" at bounding box center [39, 74] width 33 height 33
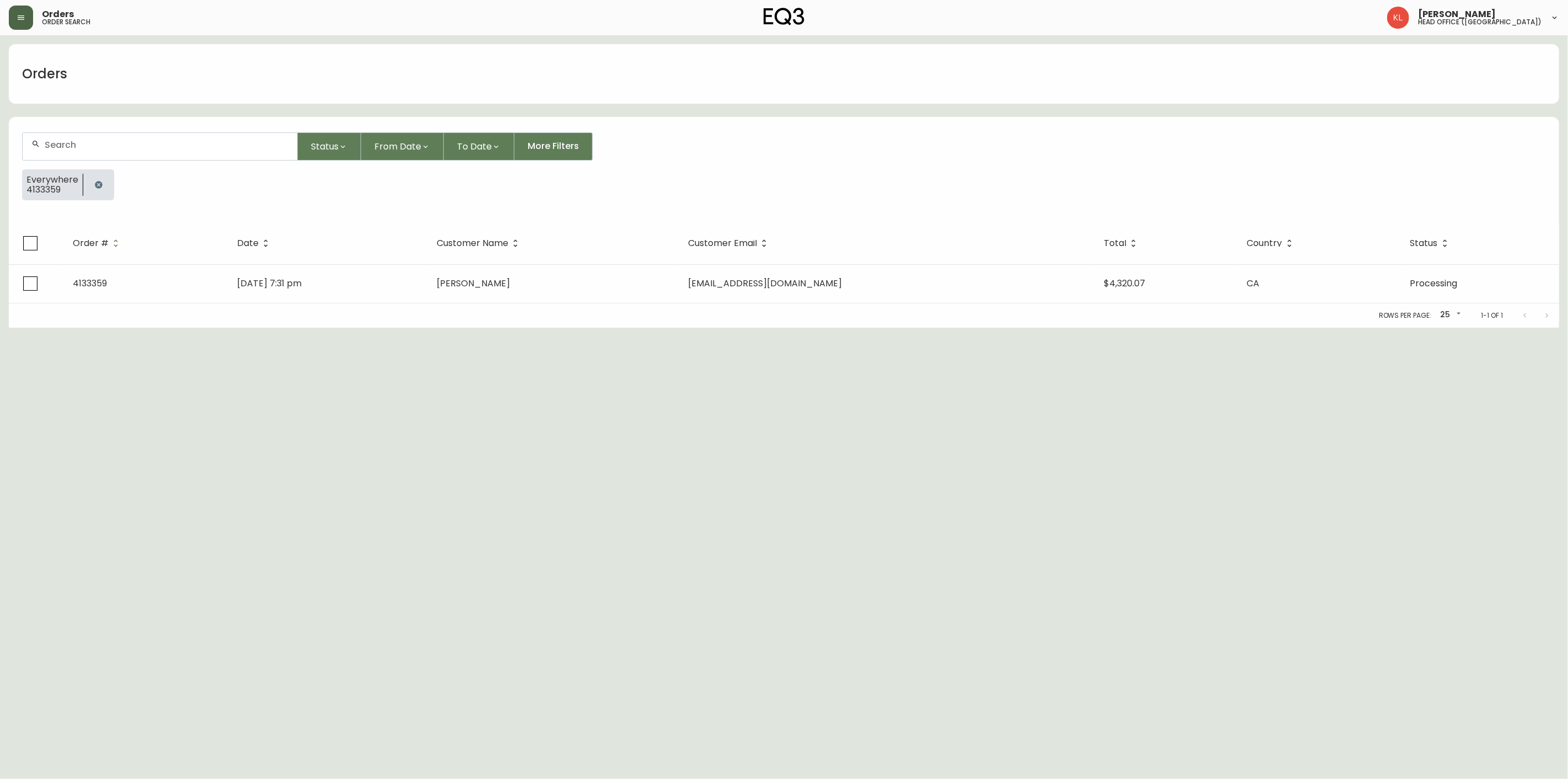
click at [93, 175] on button "button" at bounding box center [98, 185] width 22 height 22
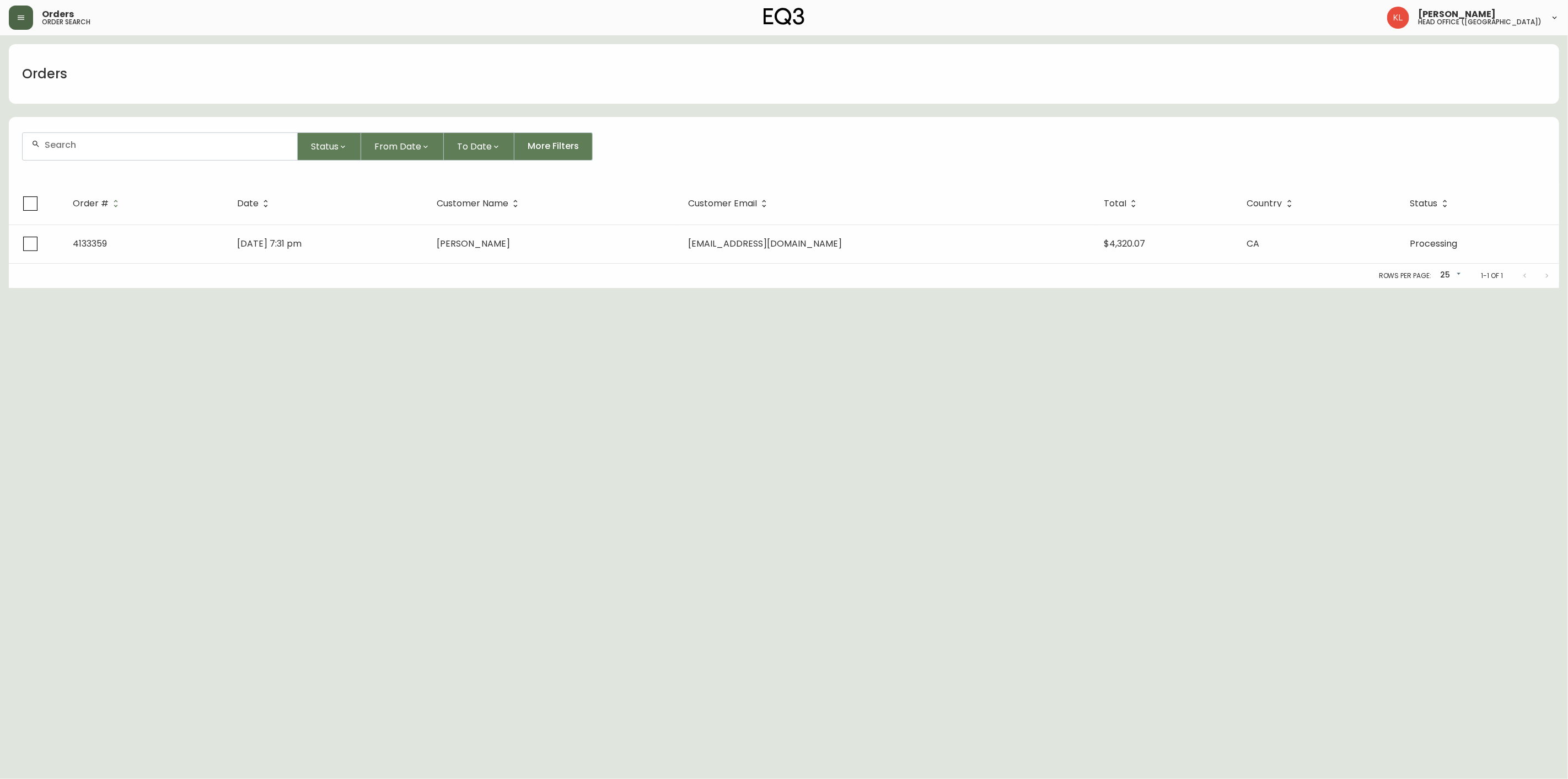
click at [106, 155] on div at bounding box center [159, 146] width 274 height 27
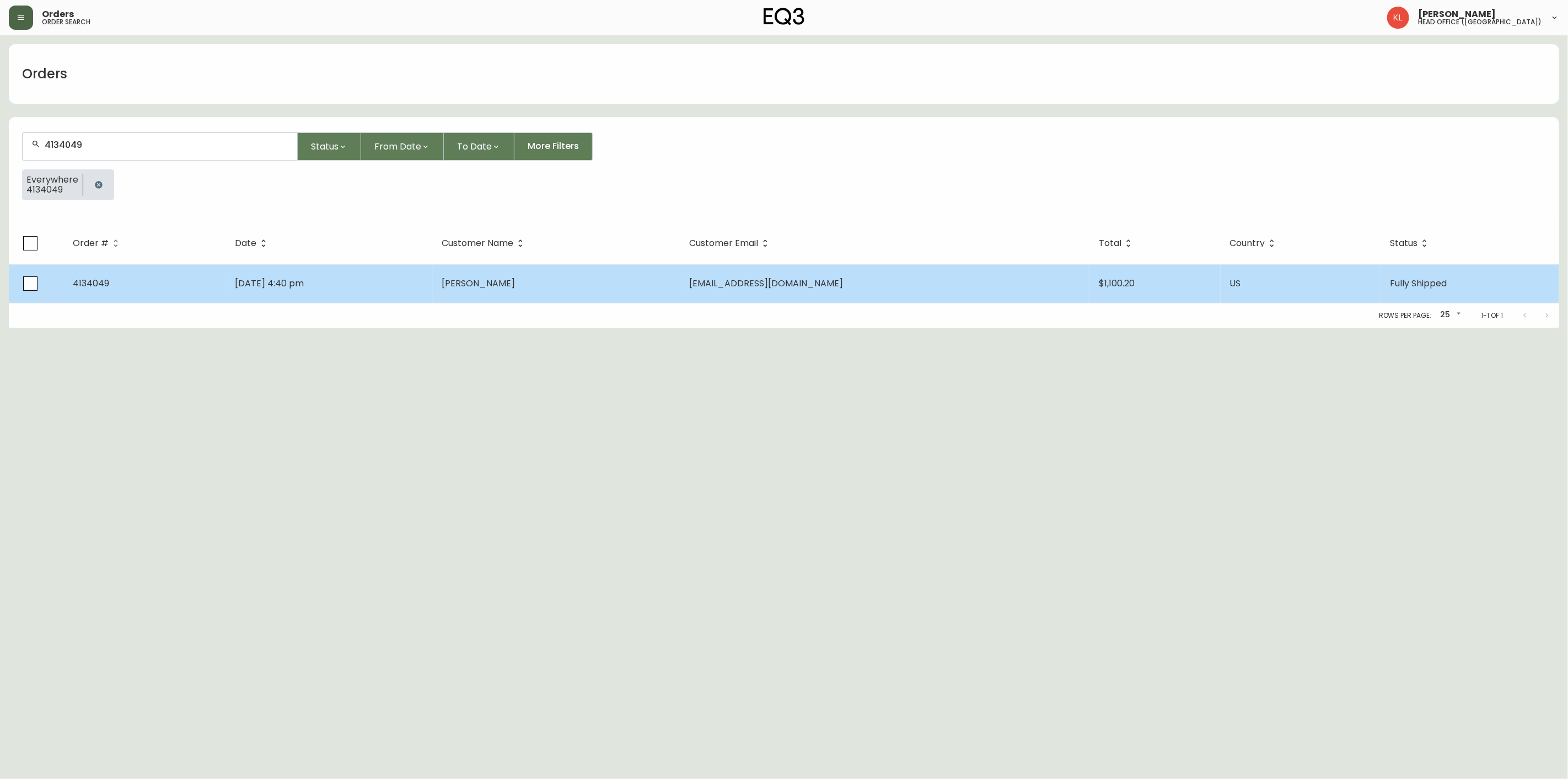
type input "4134049"
click at [433, 281] on td "[DATE] 4:40 pm" at bounding box center [329, 283] width 207 height 39
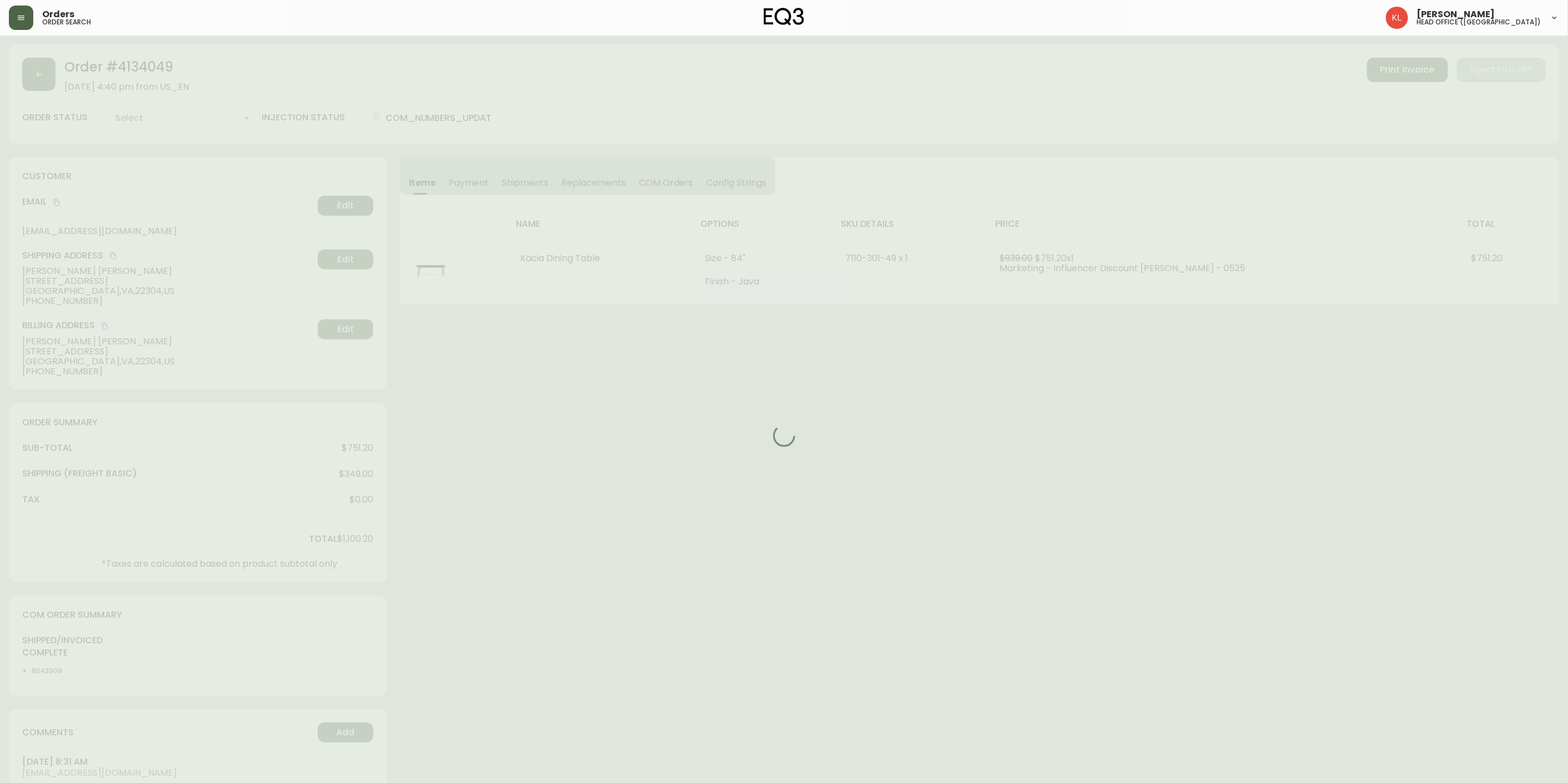
type input "Fully Shipped"
select select "FULLY_SHIPPED"
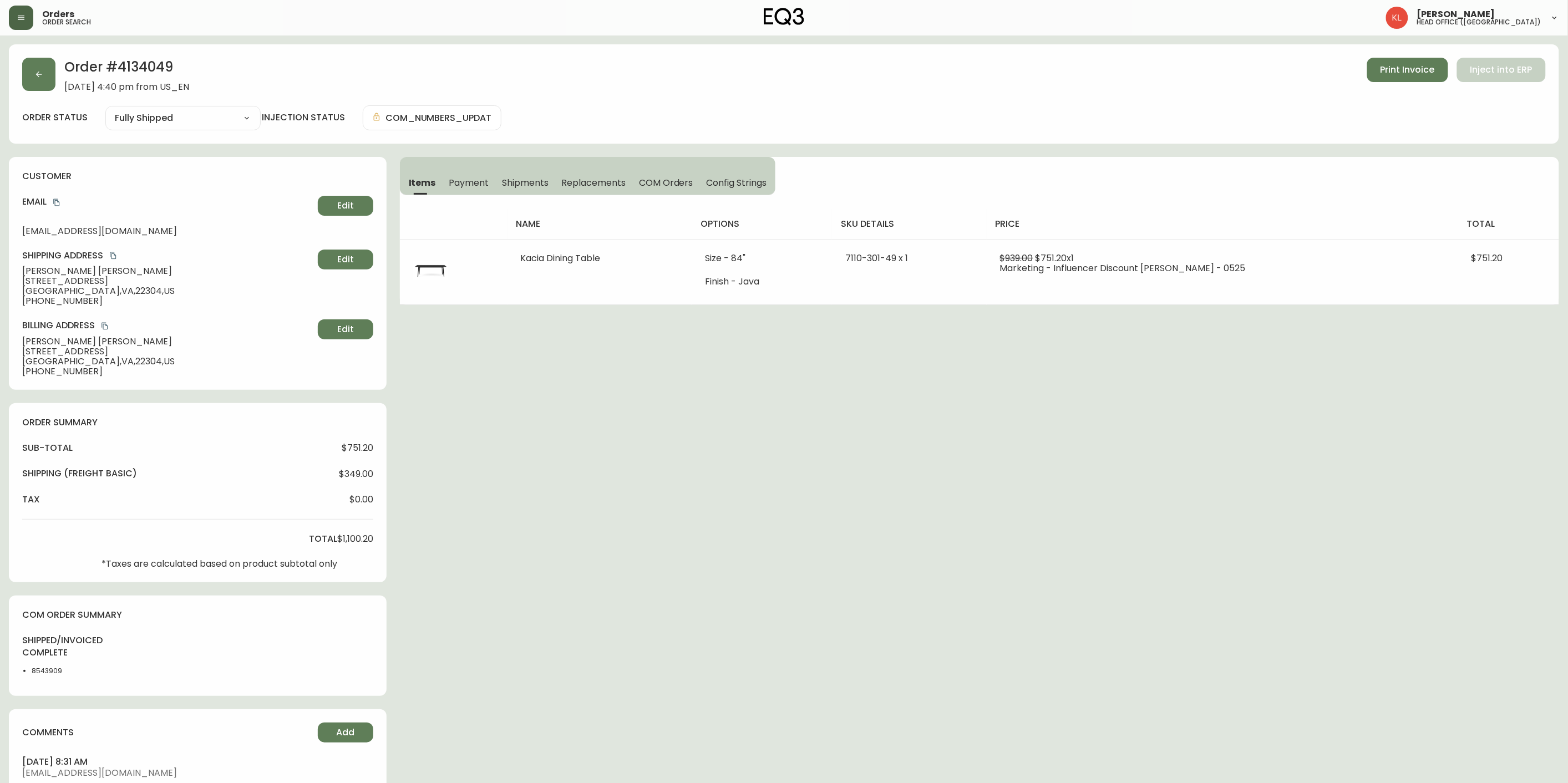
click at [462, 184] on span "Payment" at bounding box center [469, 183] width 40 height 12
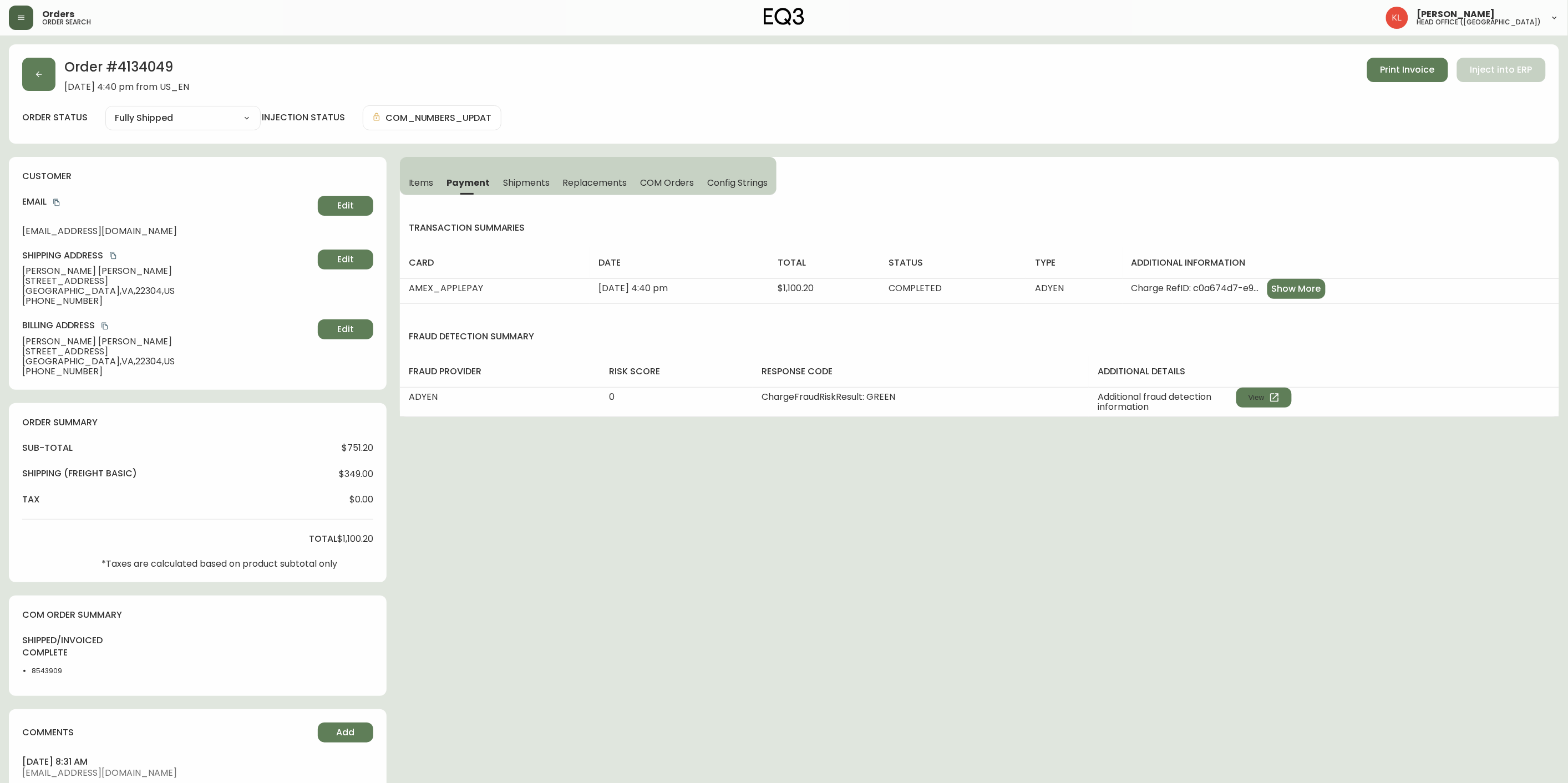
click at [533, 179] on span "Shipments" at bounding box center [526, 183] width 47 height 12
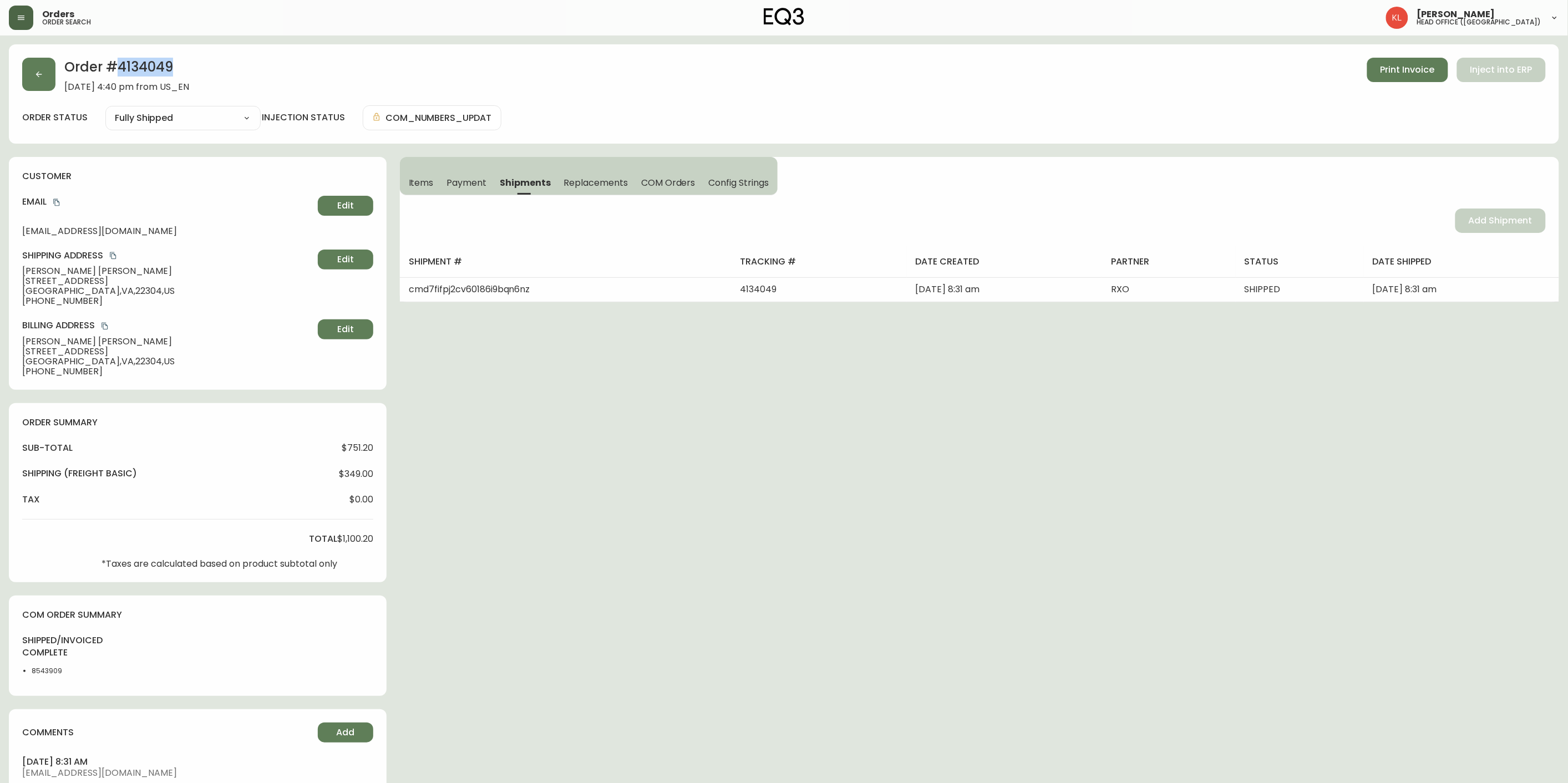
drag, startPoint x: 170, startPoint y: 65, endPoint x: 116, endPoint y: 66, distance: 54.0
click at [116, 66] on h2 "Order # 4134049" at bounding box center [127, 70] width 125 height 25
copy h2 "4134049"
click at [42, 69] on button "button" at bounding box center [39, 74] width 33 height 33
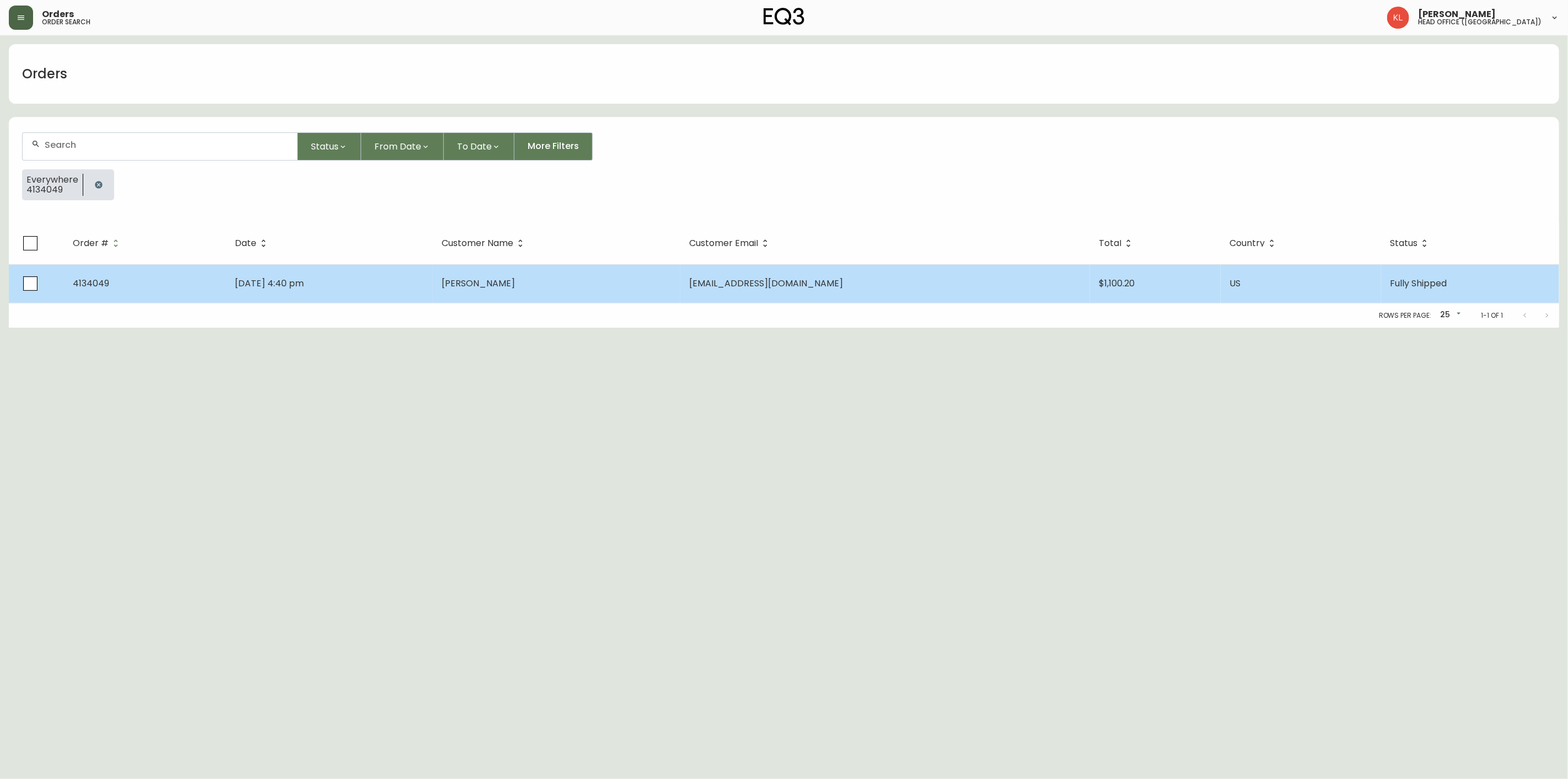
click at [131, 282] on td "4134049" at bounding box center [145, 283] width 162 height 39
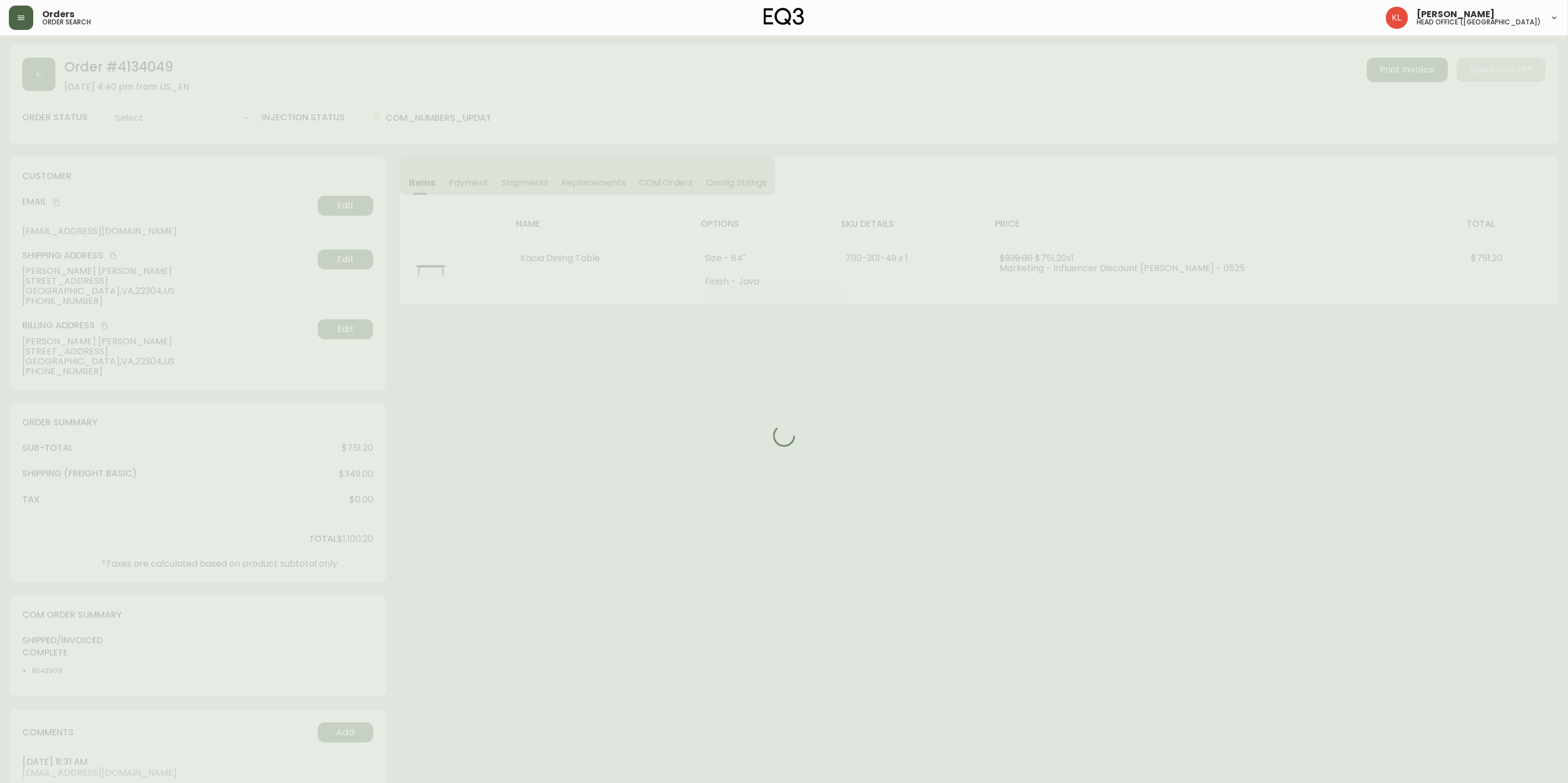
type input "Fully Shipped"
select select "FULLY_SHIPPED"
